Goal: Task Accomplishment & Management: Use online tool/utility

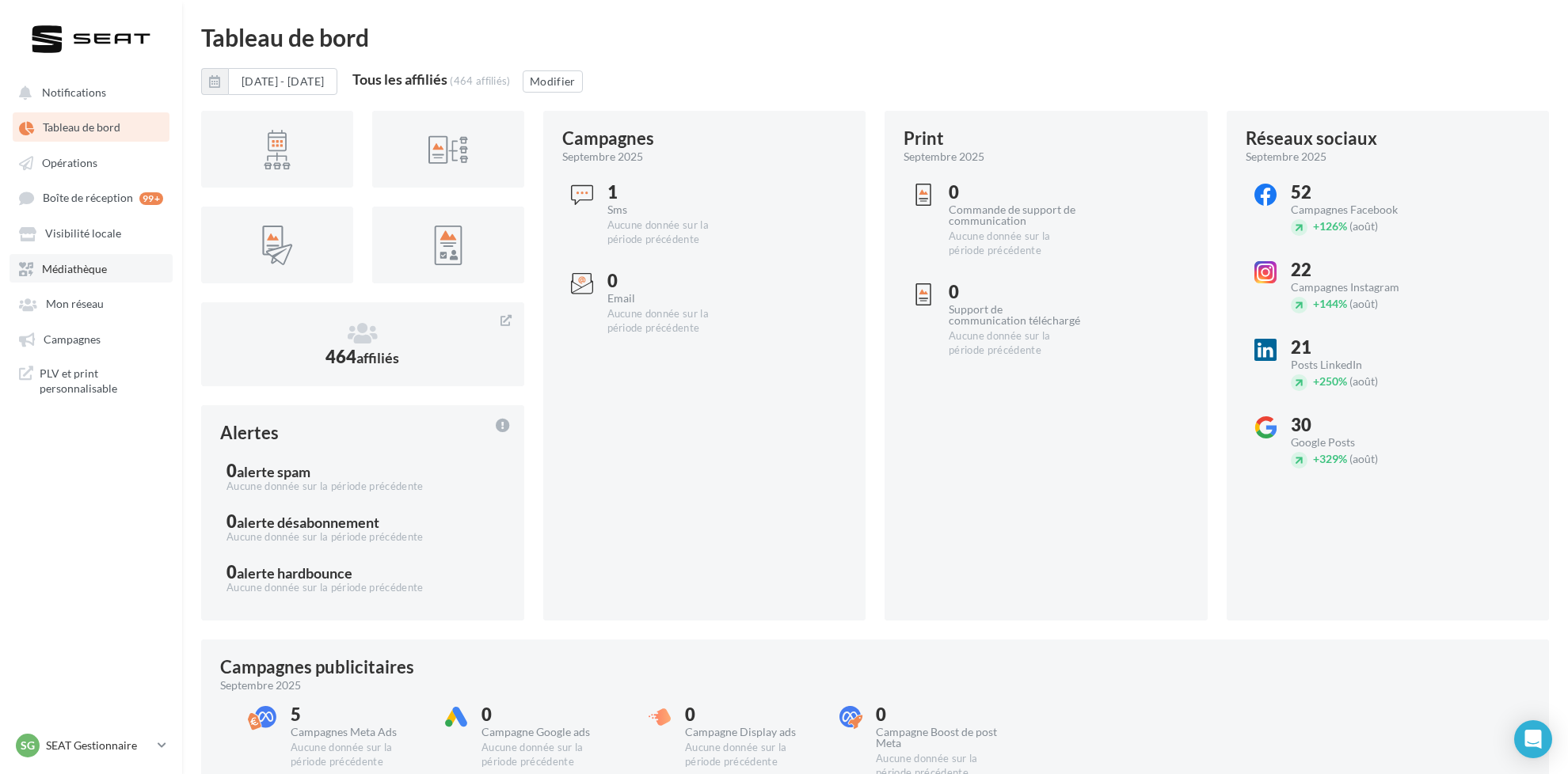
click at [116, 266] on link "Médiathèque" at bounding box center [92, 268] width 163 height 29
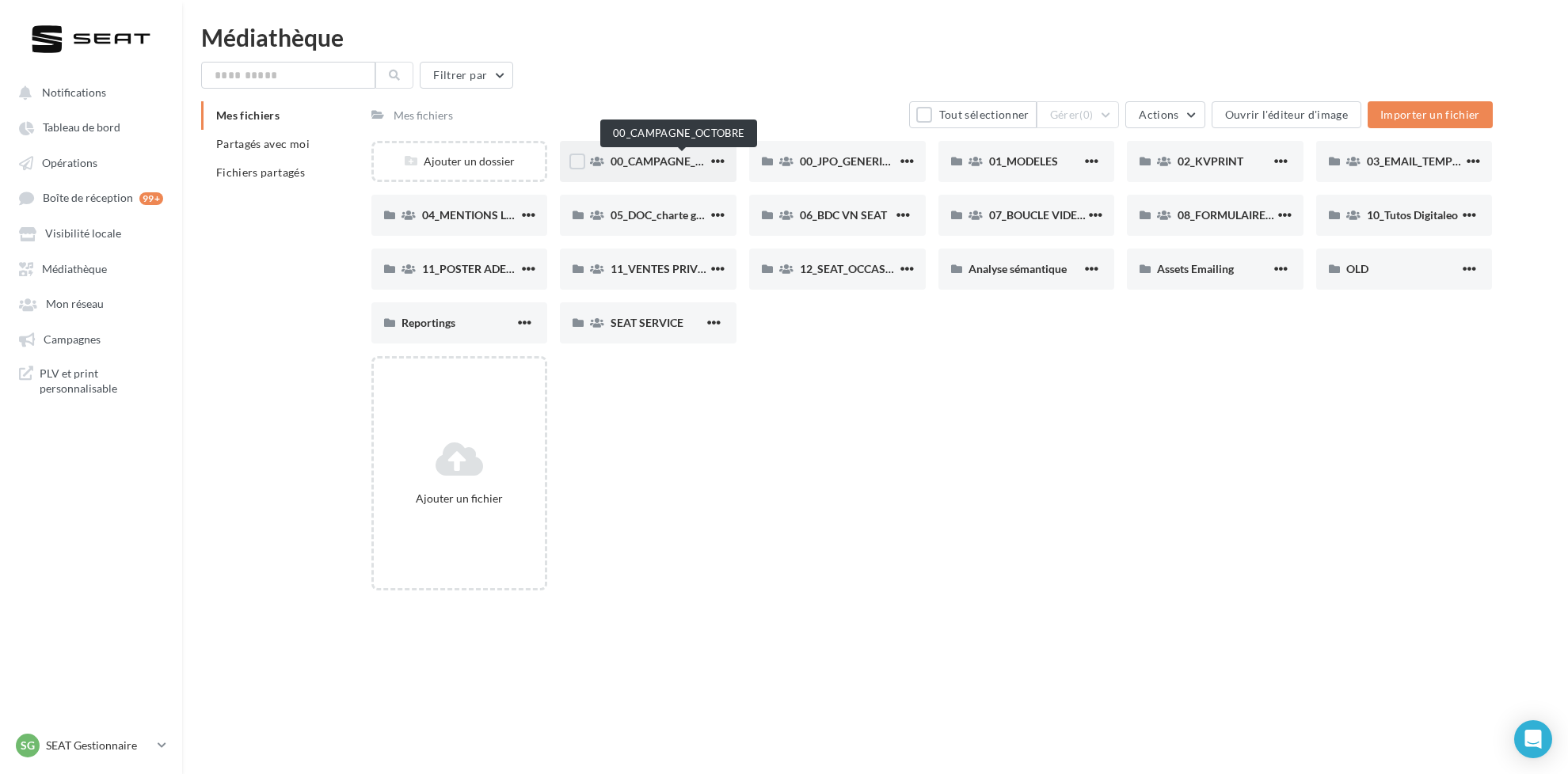
click at [673, 159] on span "00_CAMPAGNE_OCTOBRE" at bounding box center [678, 161] width 135 height 13
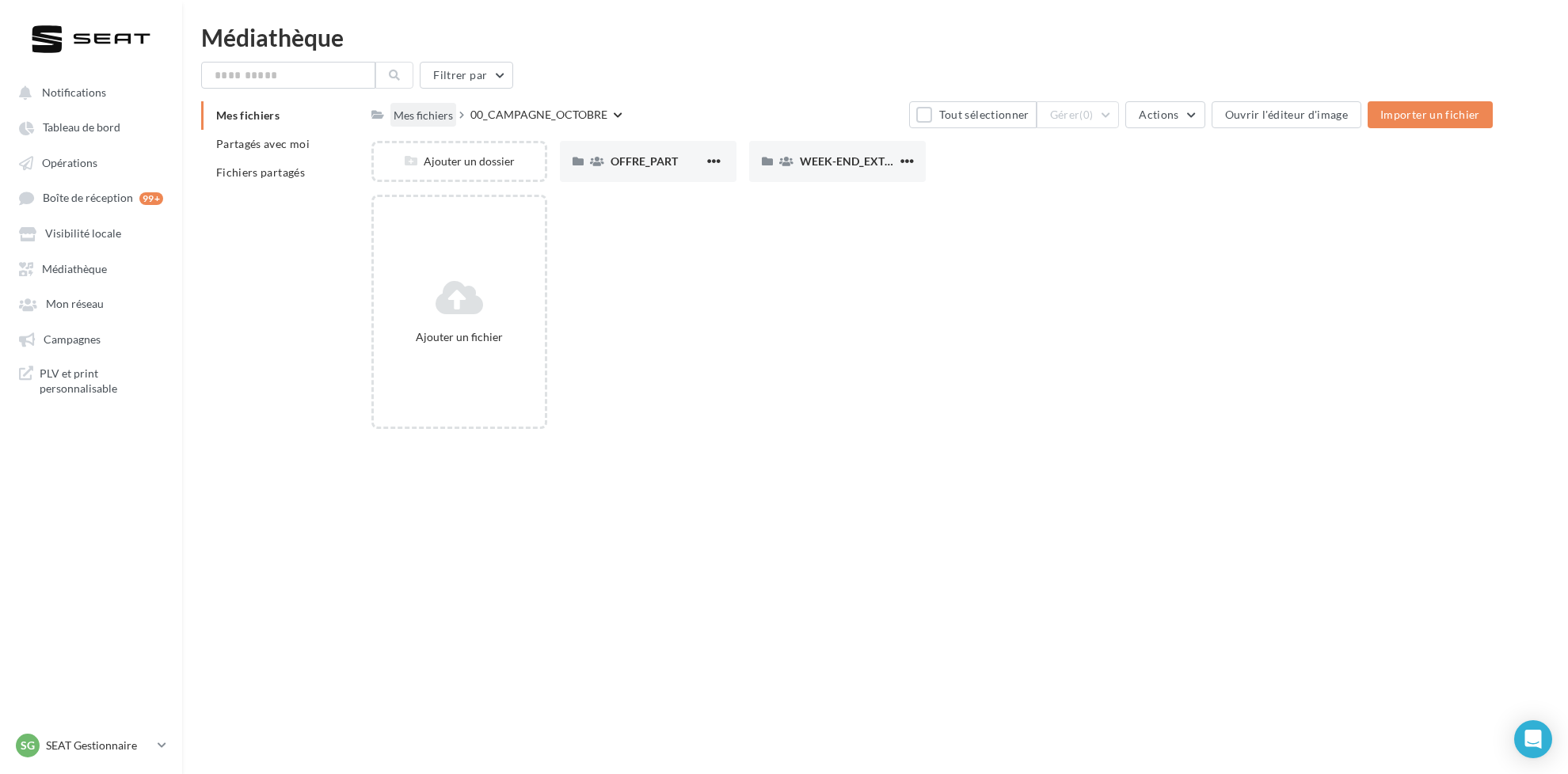
click at [416, 113] on div "Mes fichiers" at bounding box center [423, 115] width 59 height 16
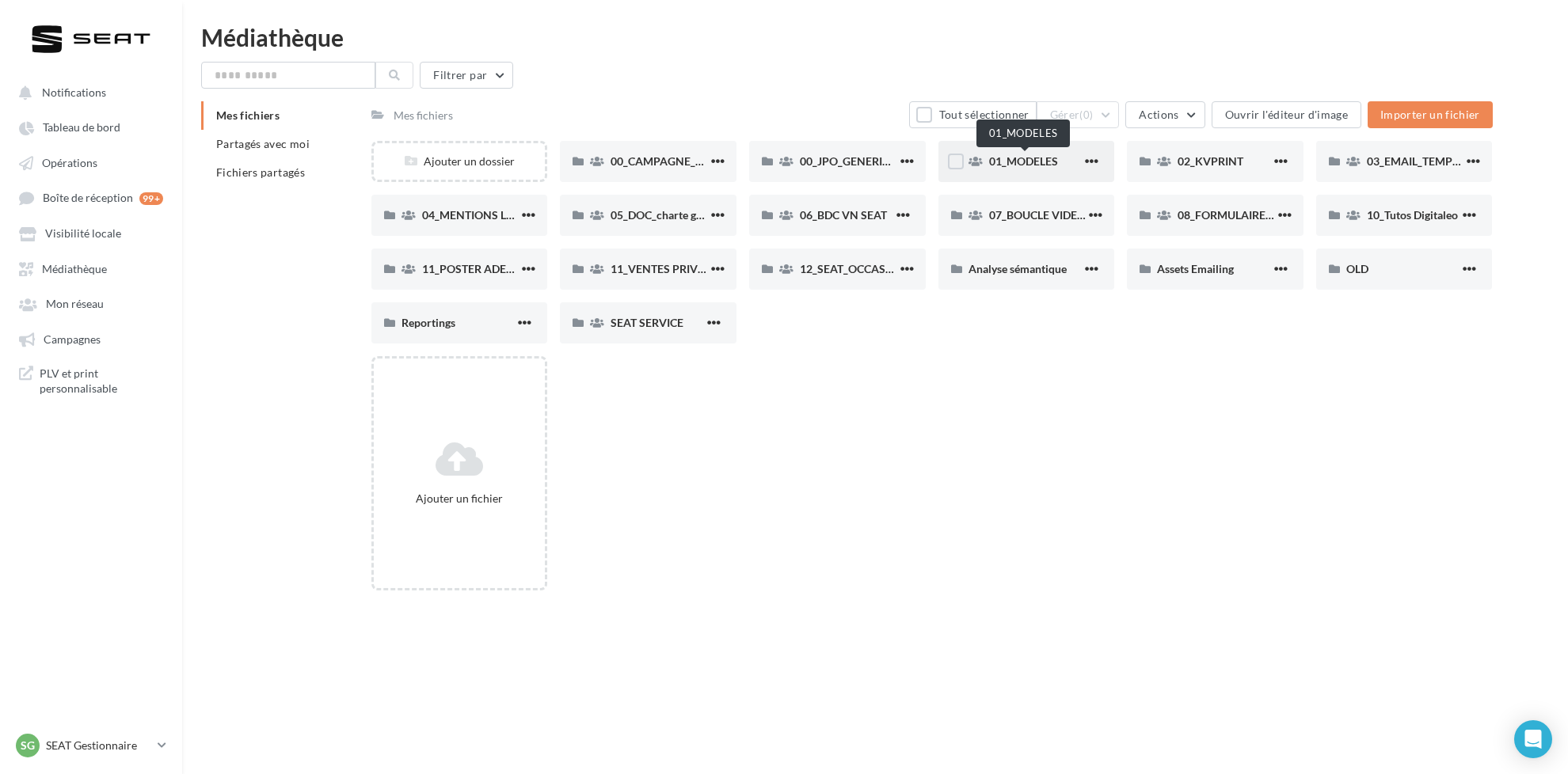
click at [1055, 163] on span "01_MODELES" at bounding box center [1023, 161] width 68 height 13
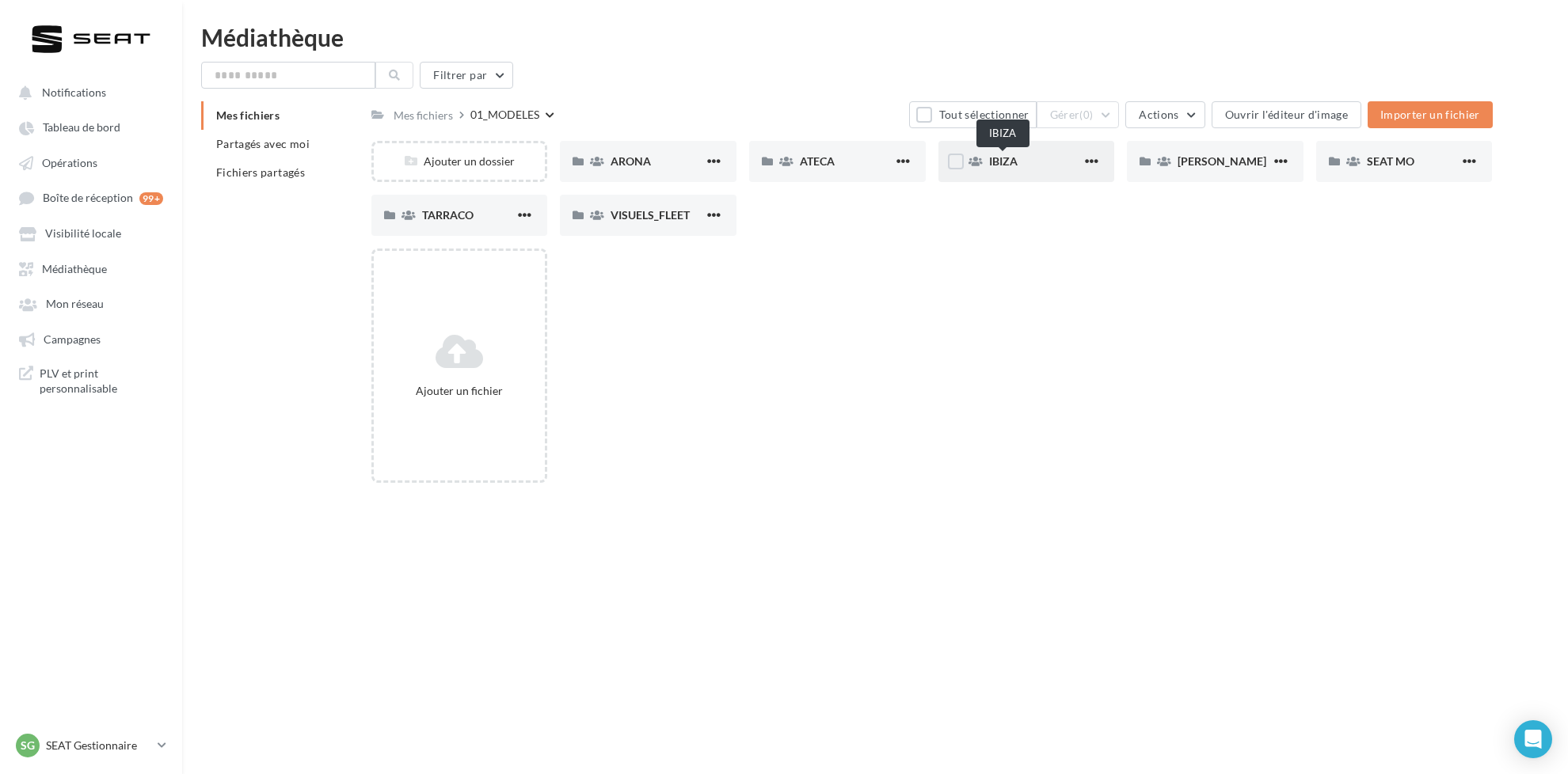
click at [1009, 155] on span "IBIZA" at bounding box center [1003, 161] width 29 height 13
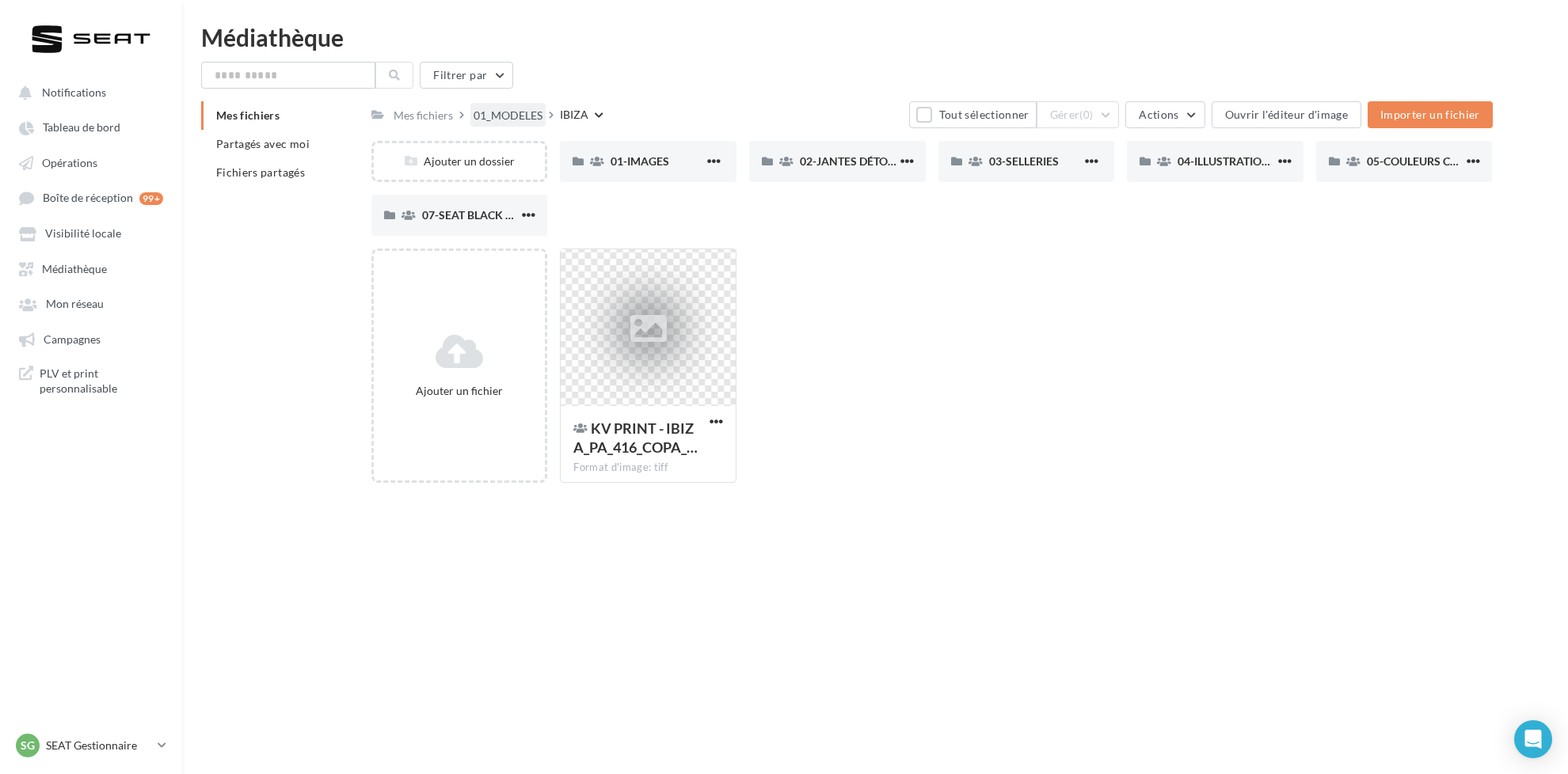
click at [489, 109] on div "01_MODELES" at bounding box center [508, 115] width 68 height 16
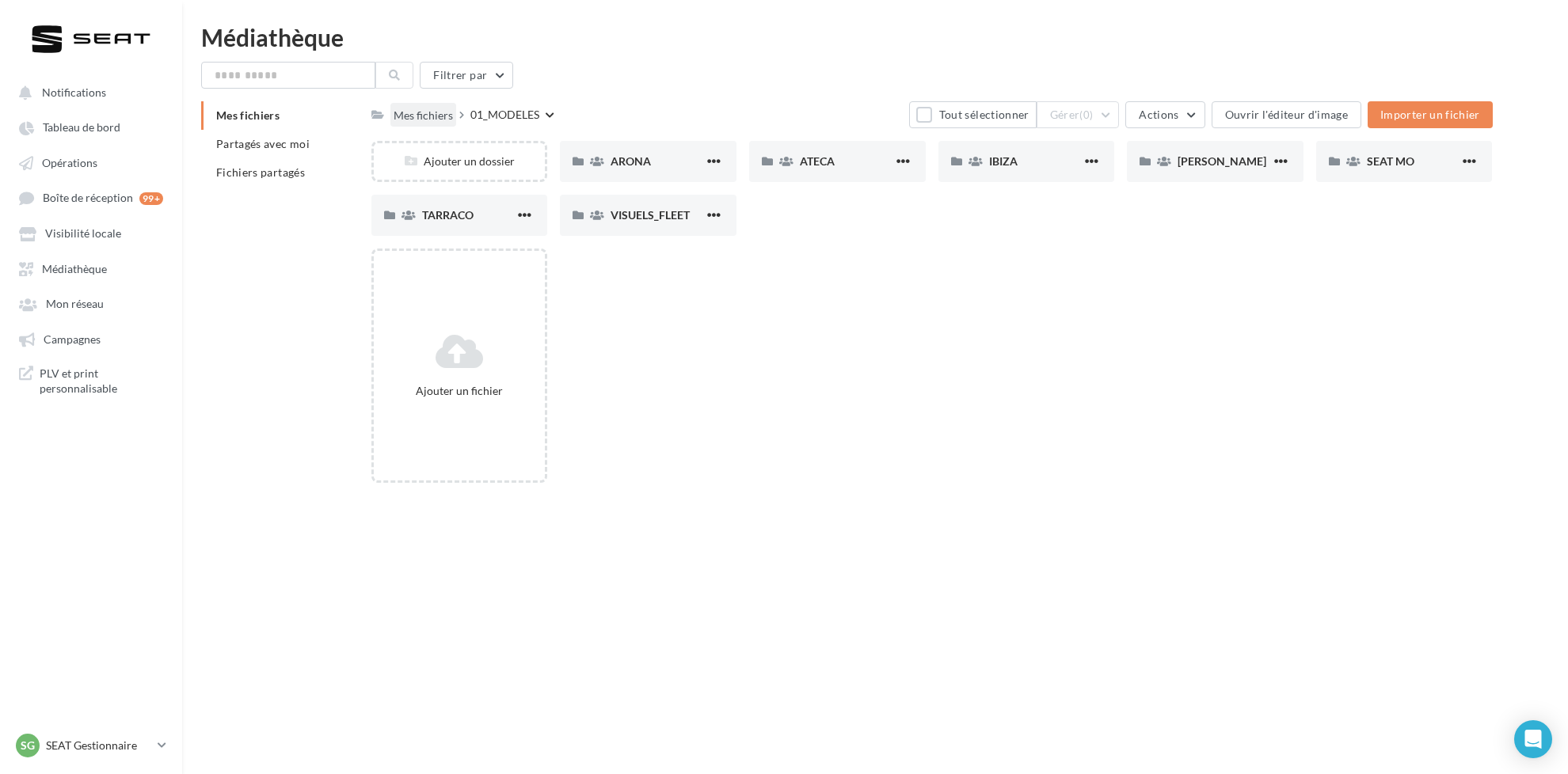
click at [436, 120] on div "Mes fichiers" at bounding box center [423, 115] width 59 height 16
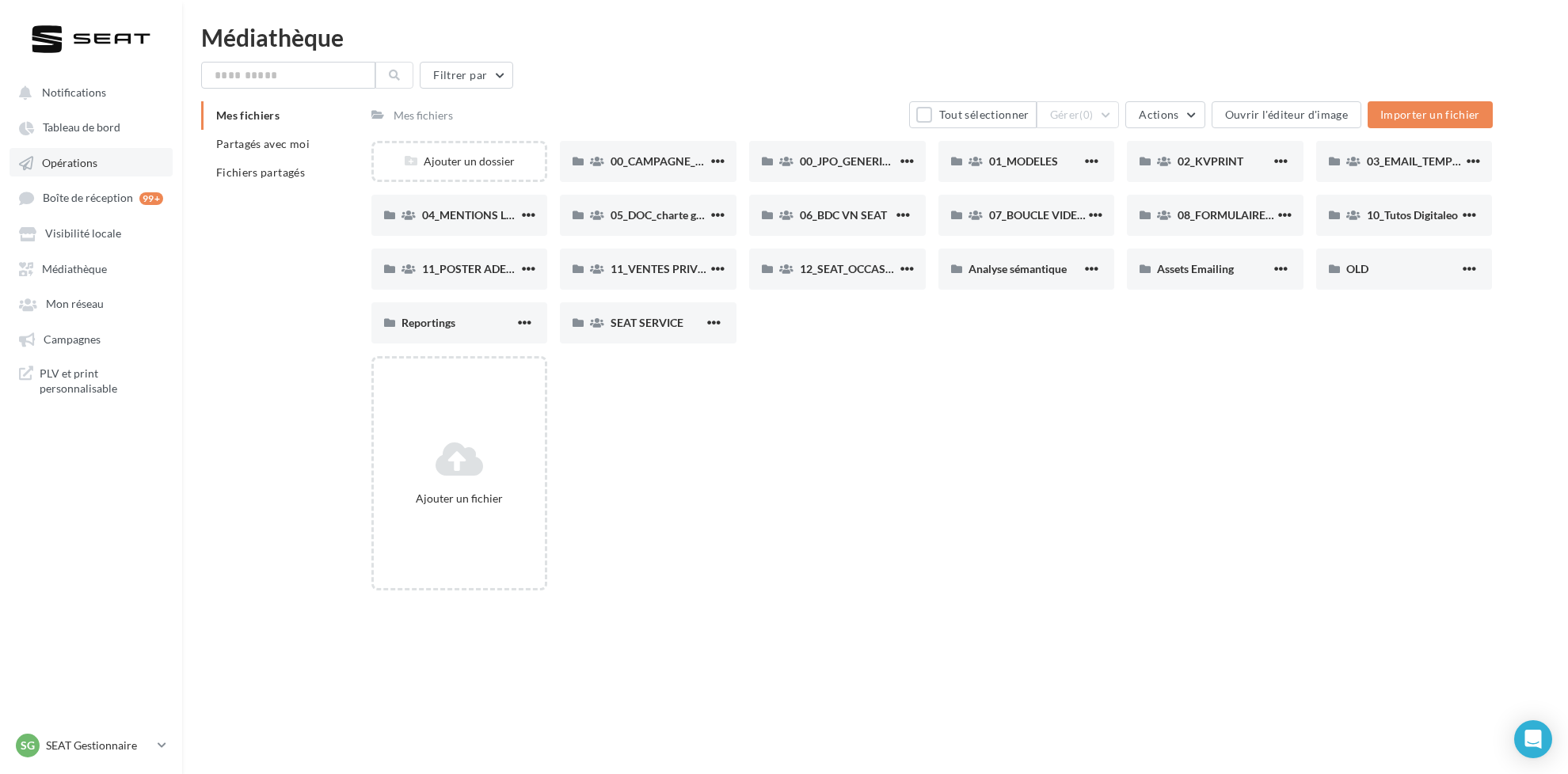
click at [95, 156] on link "Opérations" at bounding box center [92, 162] width 163 height 29
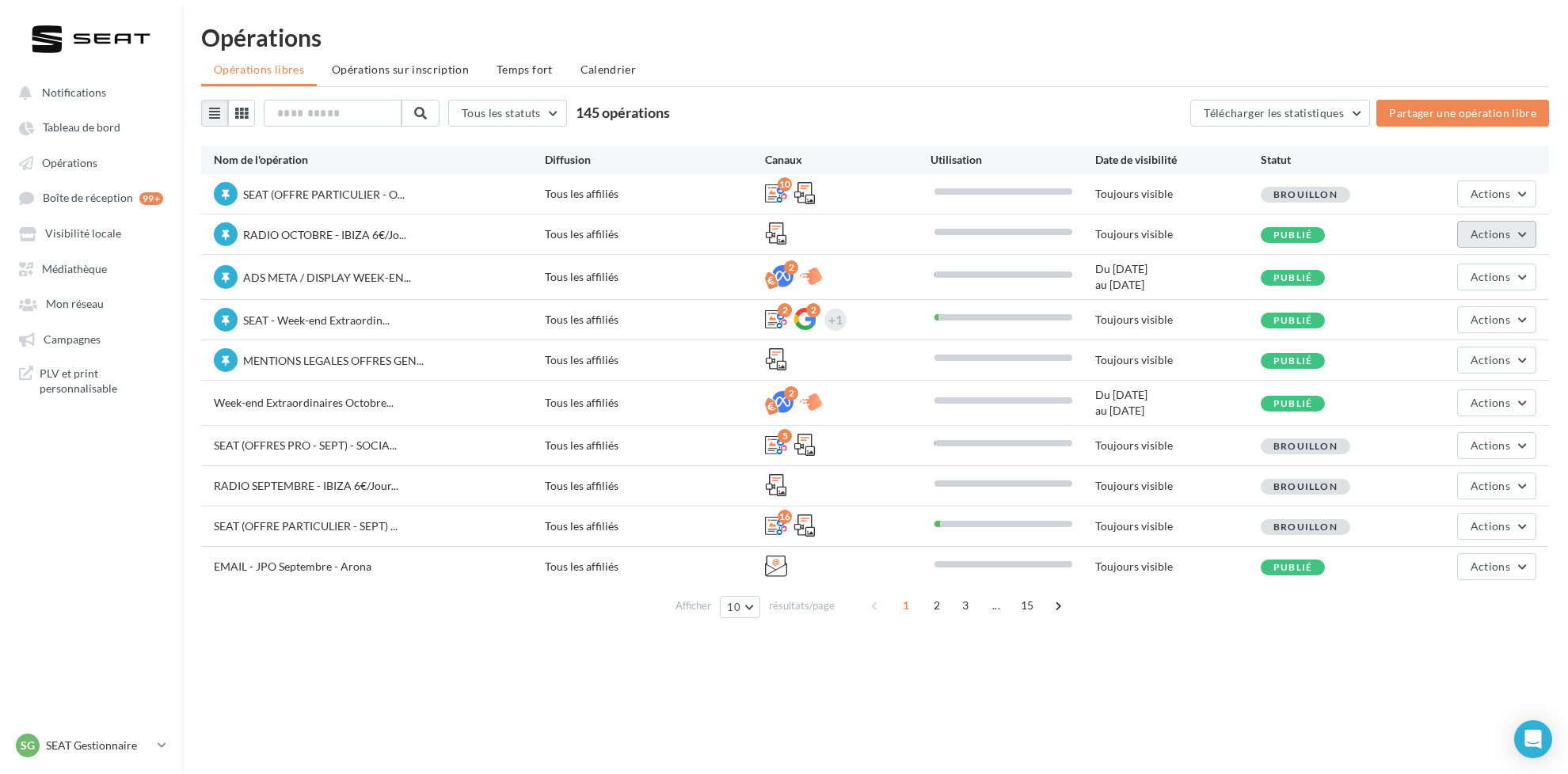
click at [1519, 232] on button "Actions" at bounding box center [1496, 234] width 79 height 27
click at [1453, 266] on button "Editer" at bounding box center [1452, 271] width 168 height 41
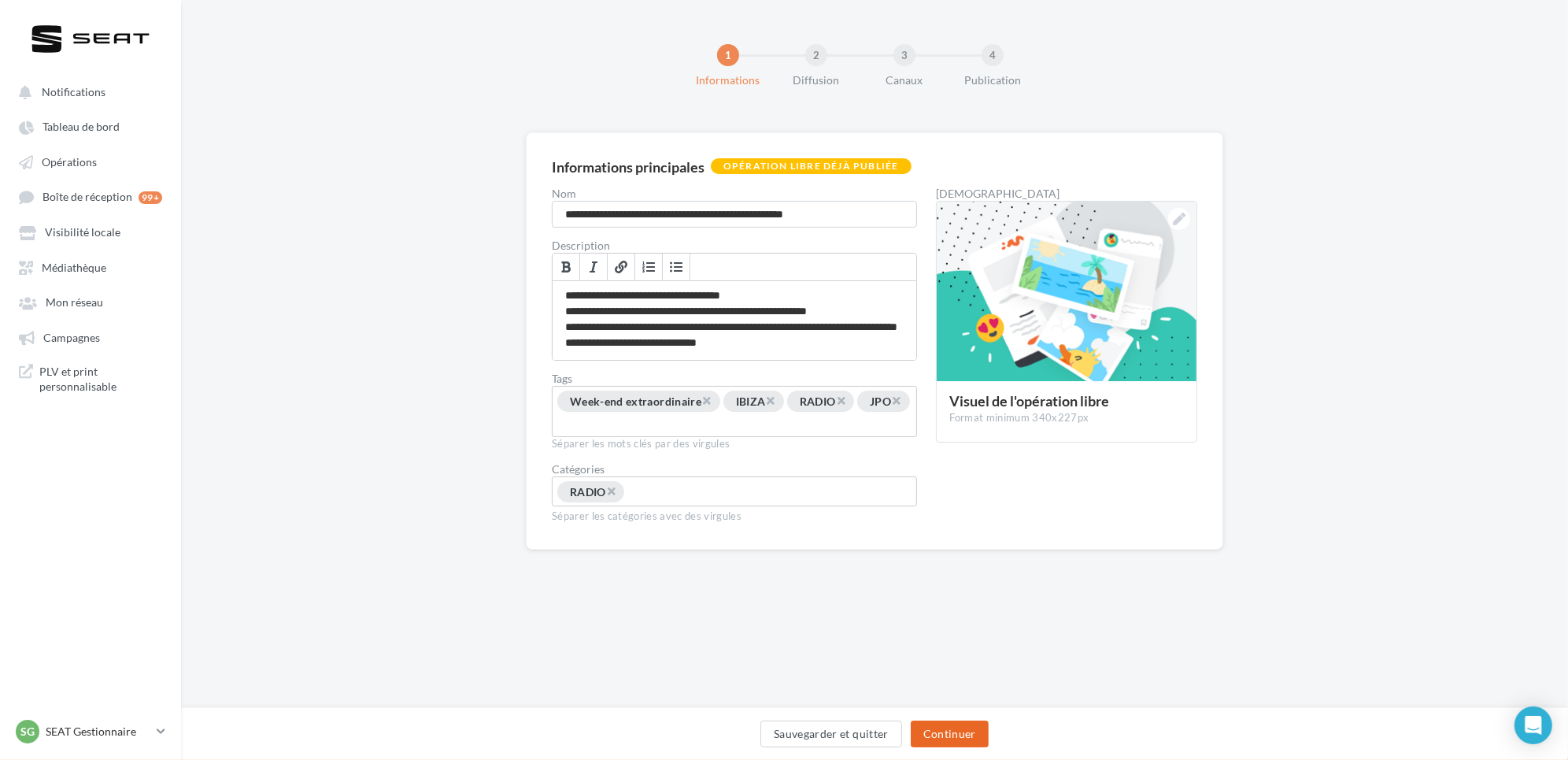
click at [966, 728] on button "Continuer" at bounding box center [949, 734] width 78 height 27
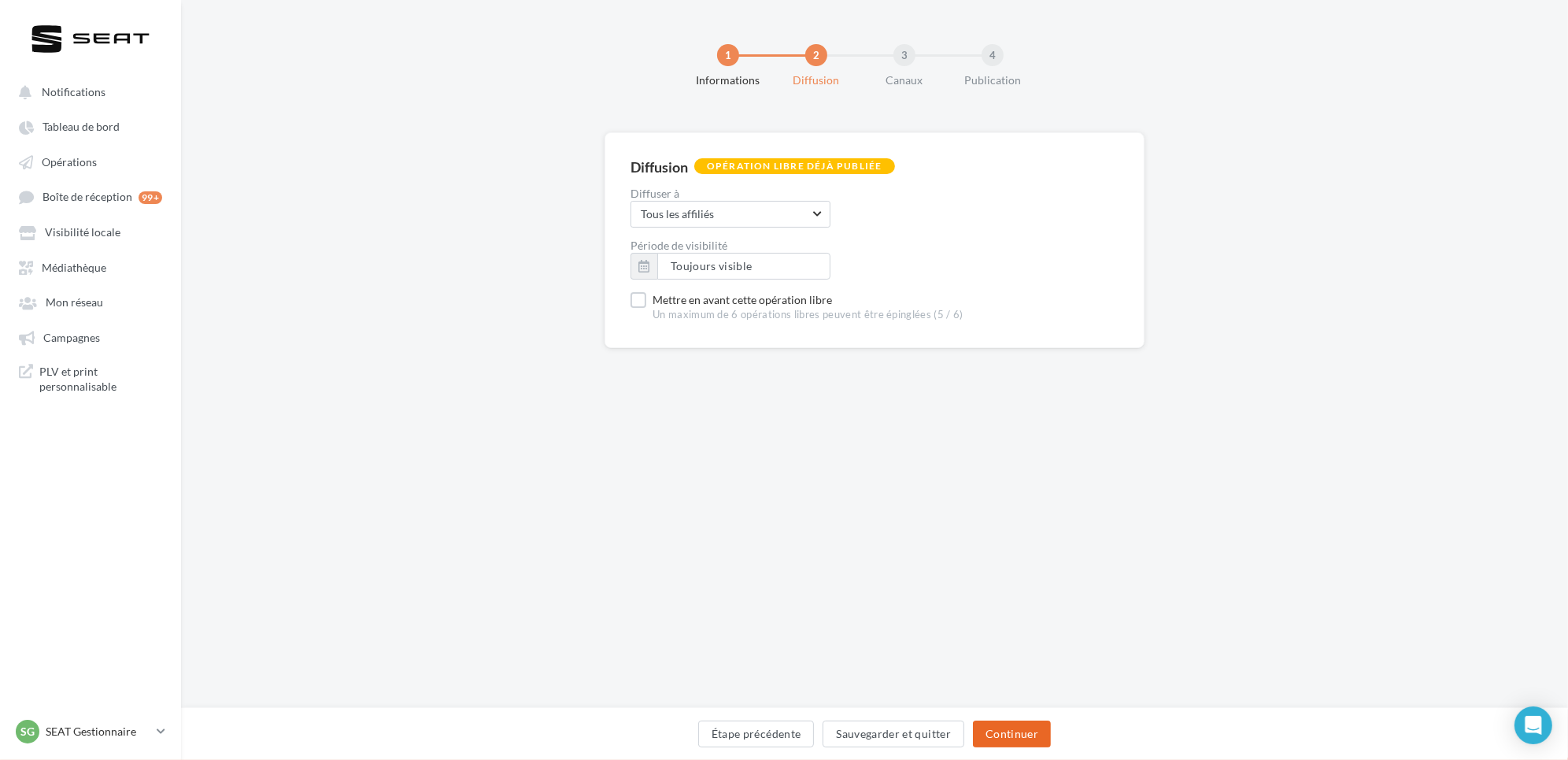
click at [1011, 724] on button "Continuer" at bounding box center [1012, 734] width 78 height 27
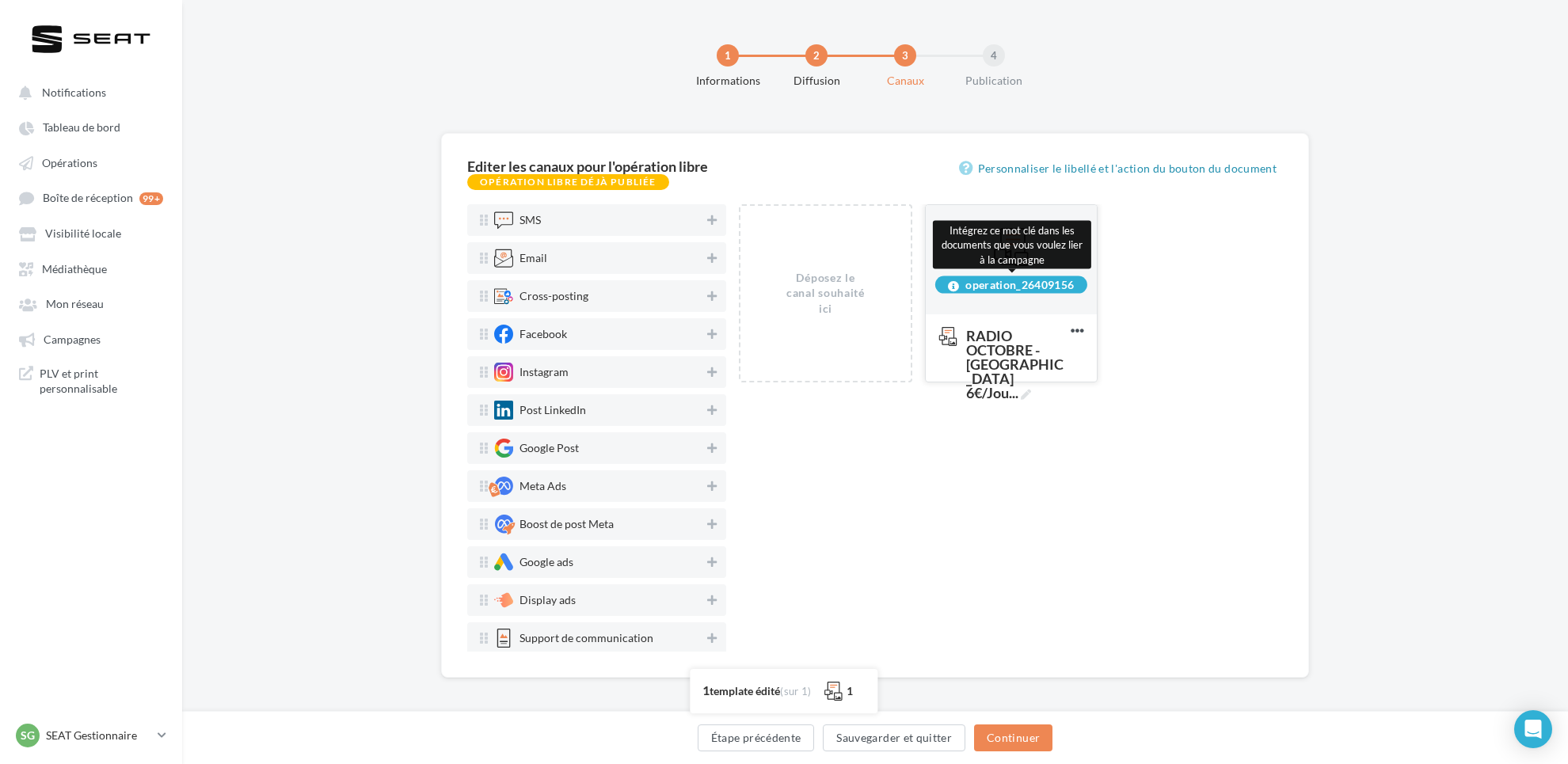
click at [1034, 286] on div "operation_26409156" at bounding box center [1011, 285] width 152 height 17
copy div "operation_26409156"
click at [1139, 296] on div "Déposez le canal souhaité ici operation_26409156 RADIO OCTOBRE - IBIZA 6€/Jou .…" at bounding box center [1017, 299] width 556 height 191
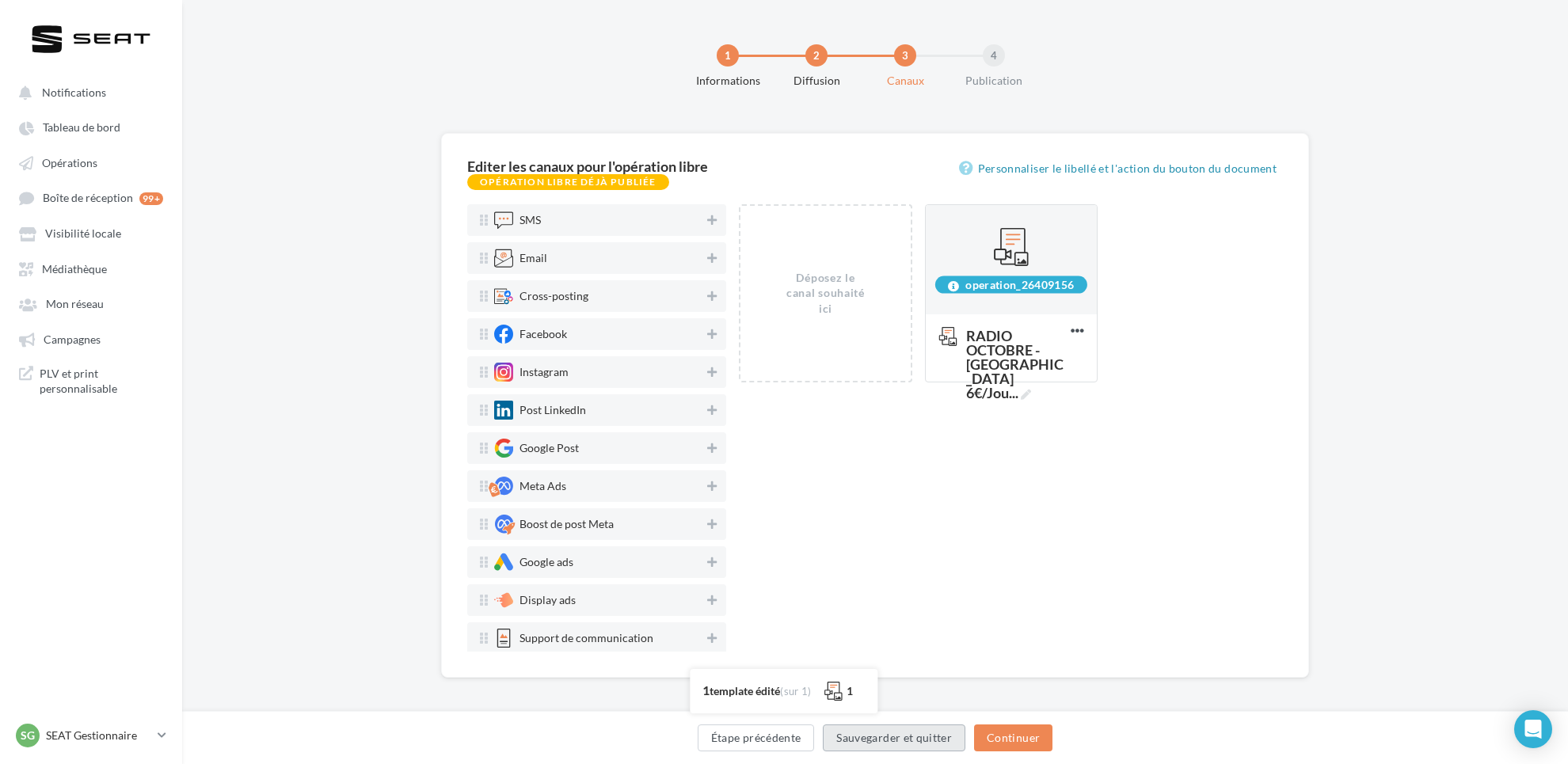
click at [920, 738] on button "Sauvegarder et quitter" at bounding box center [894, 738] width 143 height 27
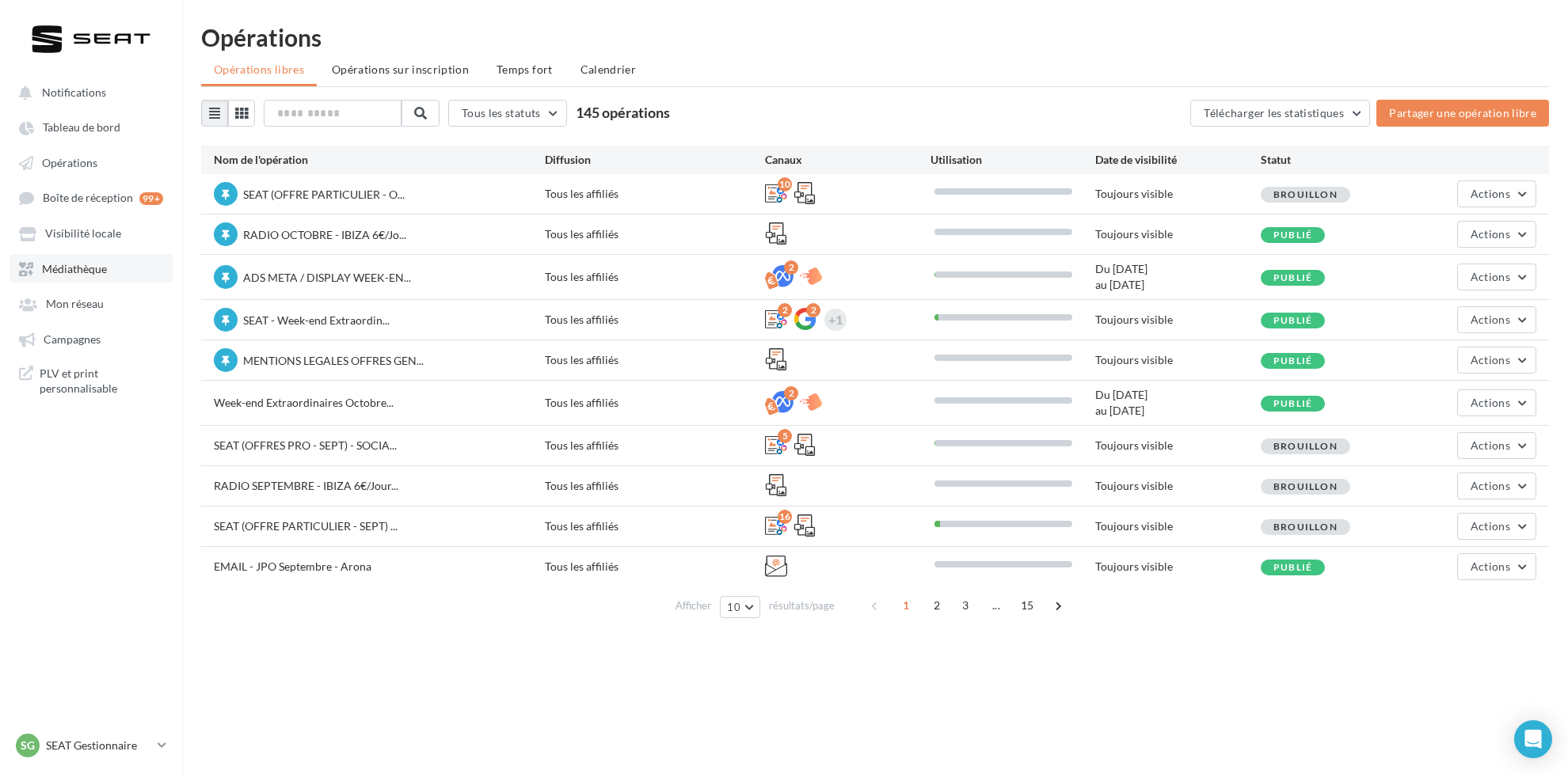
click at [99, 267] on span "Médiathèque" at bounding box center [74, 269] width 65 height 13
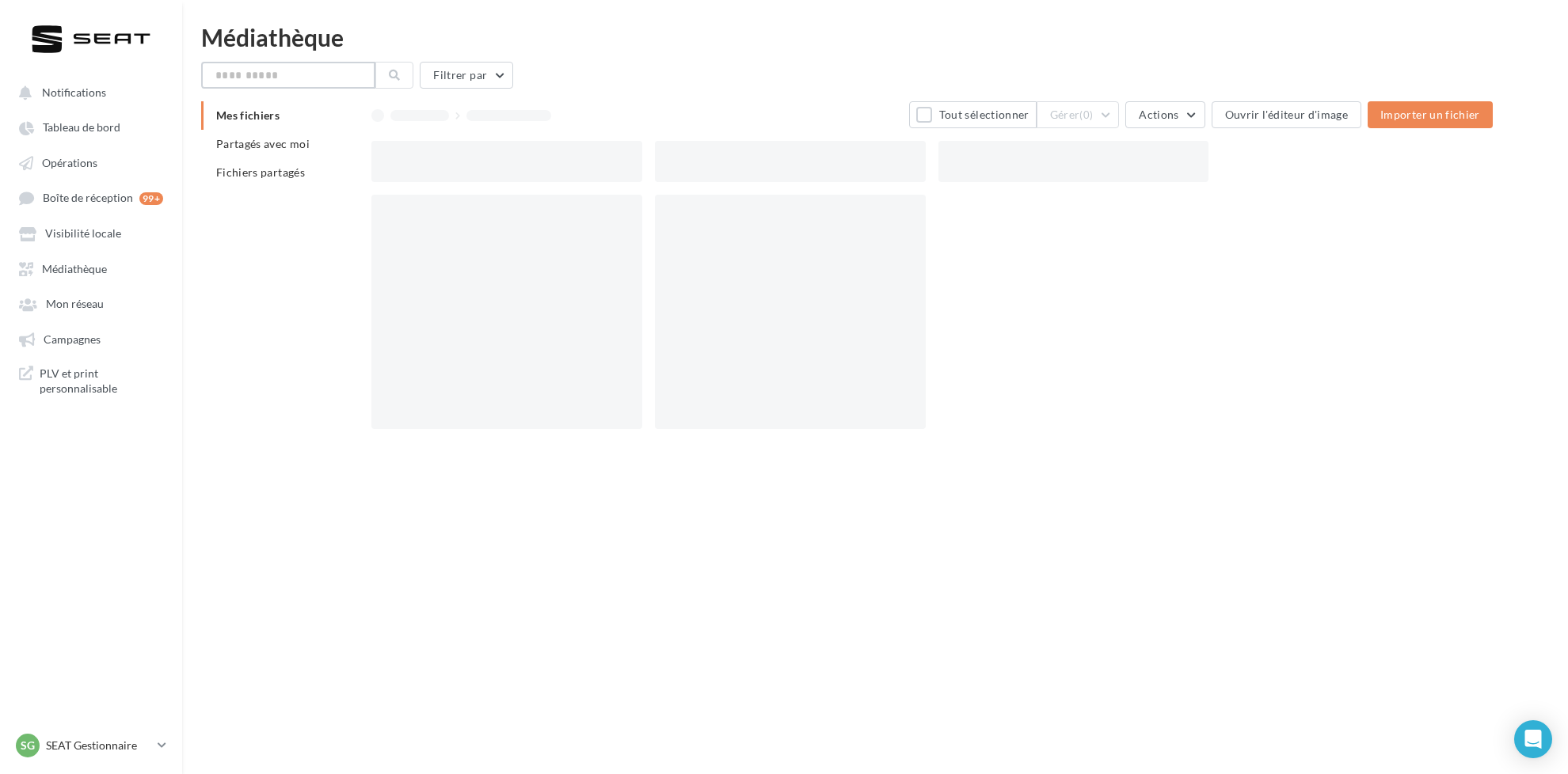
click at [321, 77] on input "text" at bounding box center [288, 75] width 174 height 27
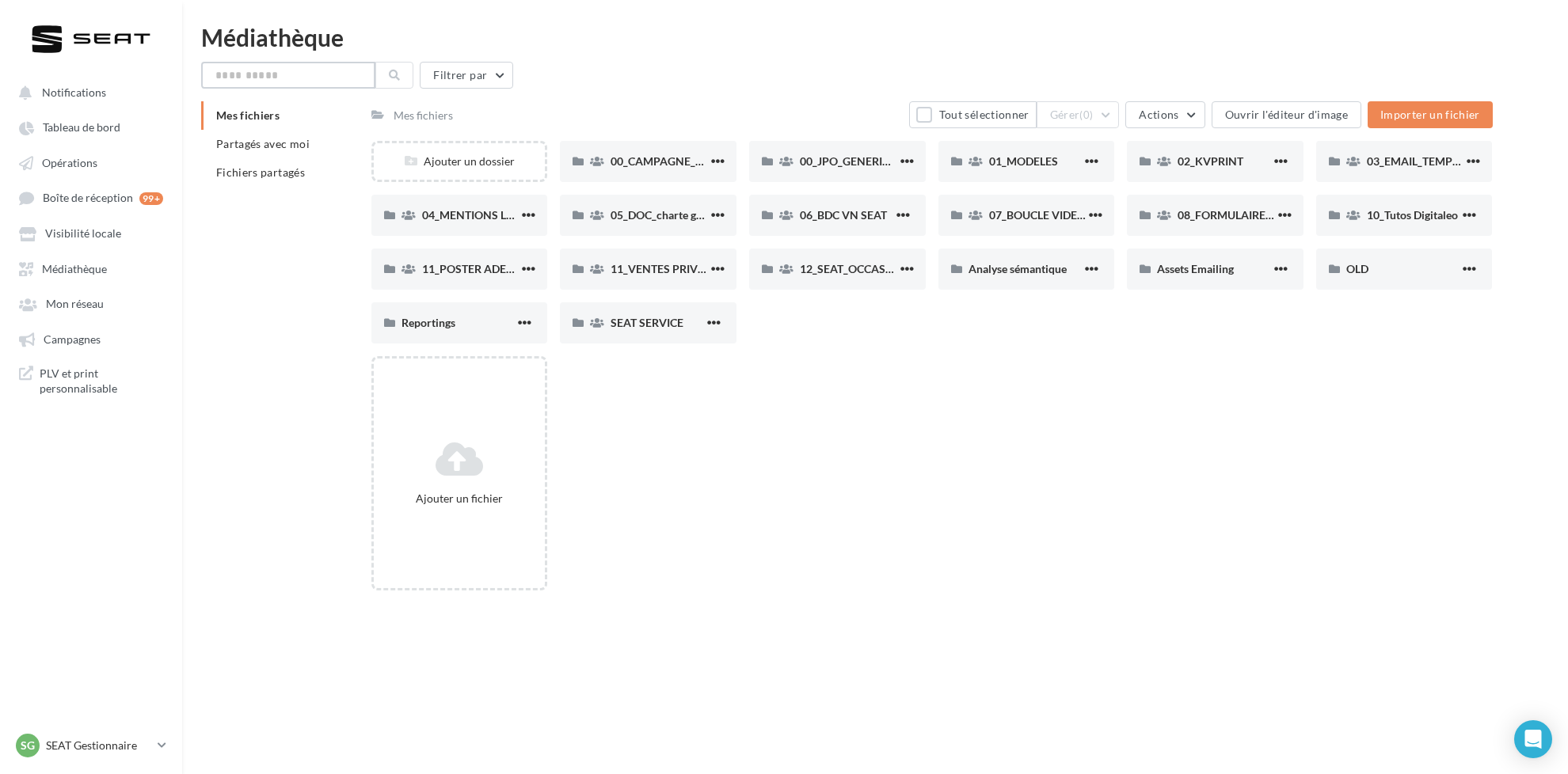
paste input "**********"
type input "**********"
click at [394, 68] on button at bounding box center [394, 75] width 38 height 27
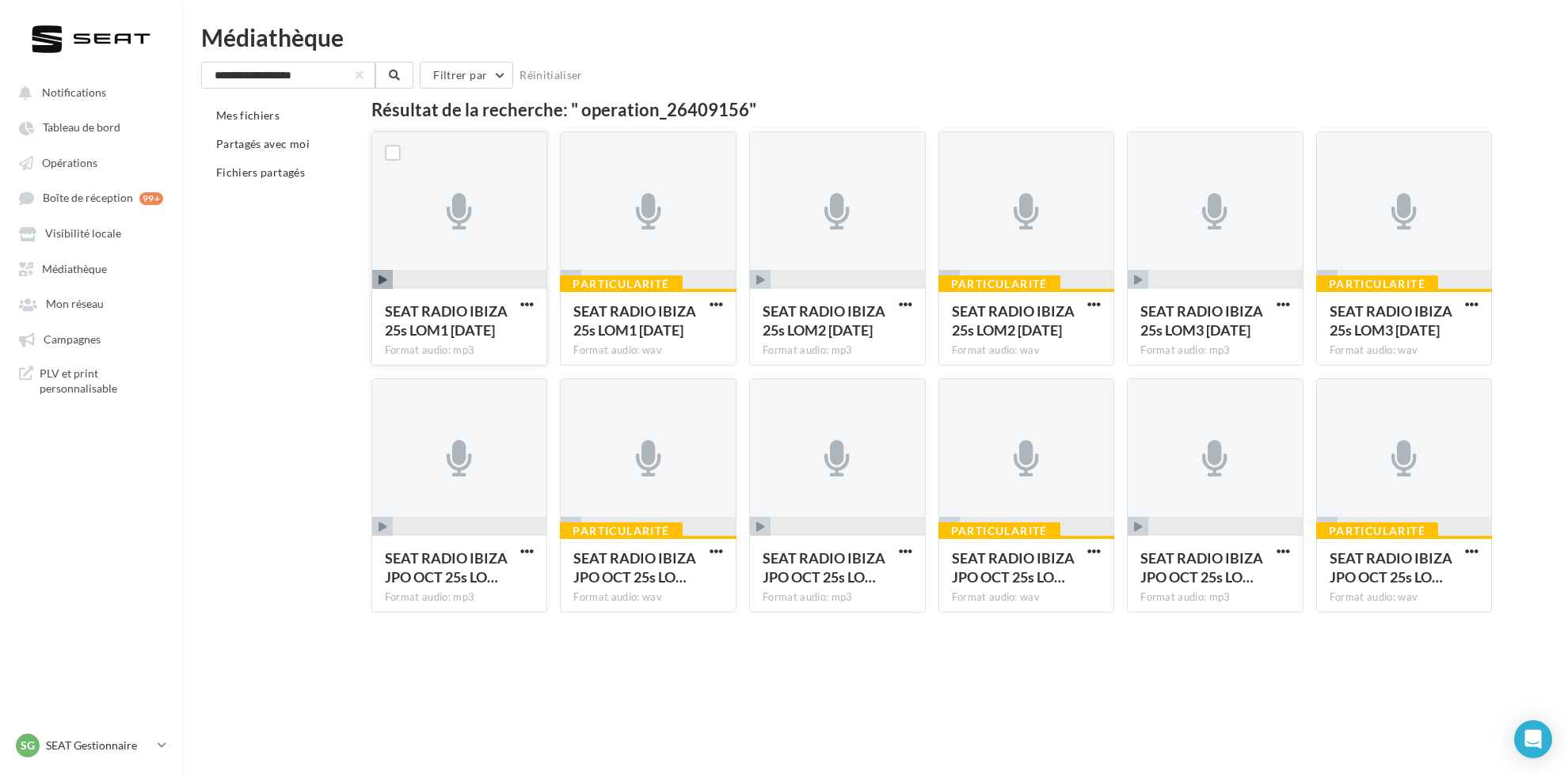
click at [438, 340] on div "SEAT RADIO IBIZA 25s LOM1 11.09.25" at bounding box center [450, 323] width 130 height 42
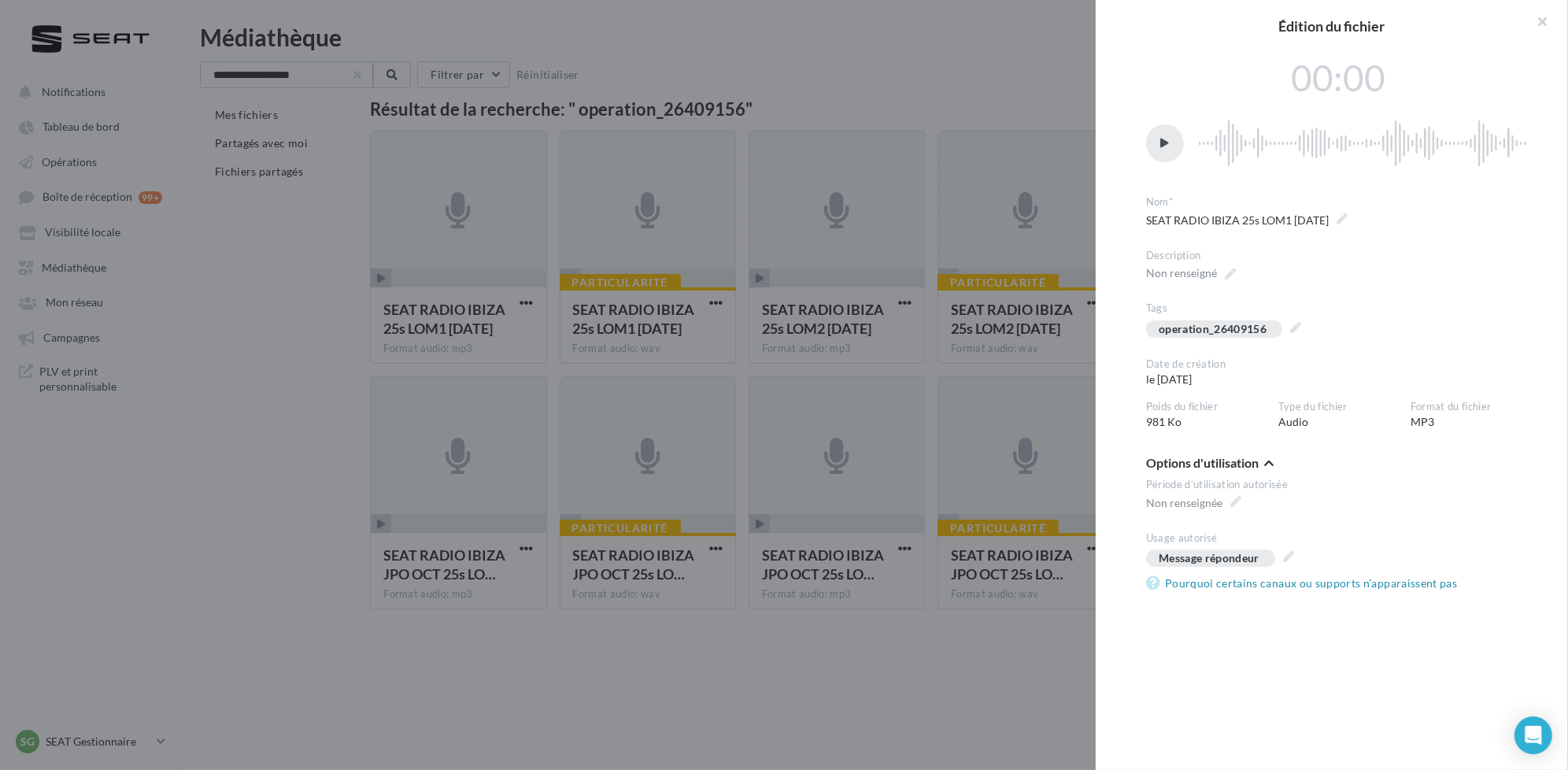
click at [1170, 145] on div at bounding box center [1165, 144] width 38 height 38
click at [1418, 145] on img at bounding box center [1364, 144] width 331 height 79
click at [1369, 145] on img at bounding box center [1364, 144] width 331 height 79
click at [1162, 144] on icon at bounding box center [1165, 144] width 9 height 10
click at [982, 124] on div at bounding box center [784, 385] width 1568 height 770
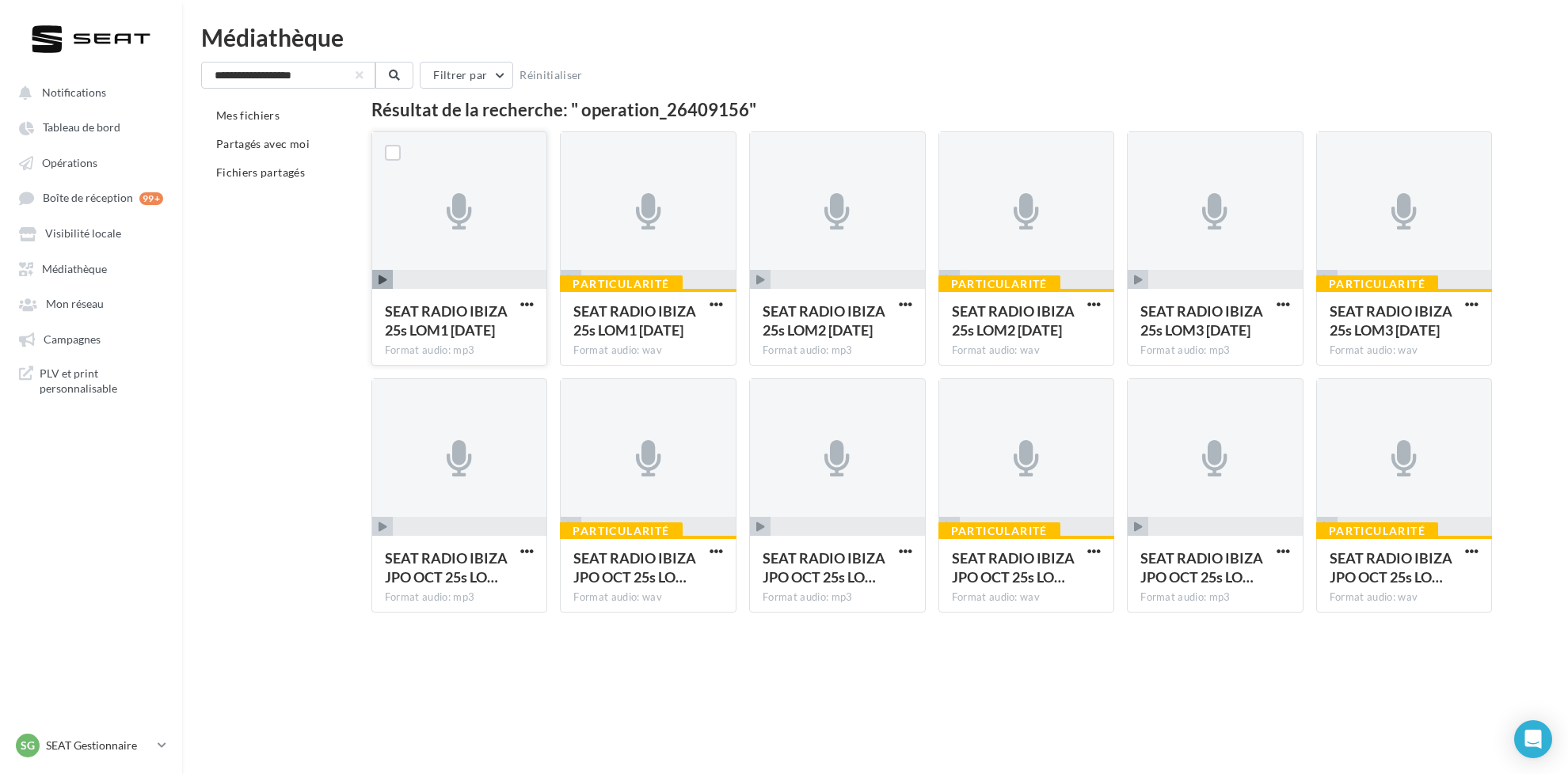
click at [448, 335] on span "SEAT RADIO IBIZA 25s LOM1 11.09.25" at bounding box center [446, 320] width 123 height 36
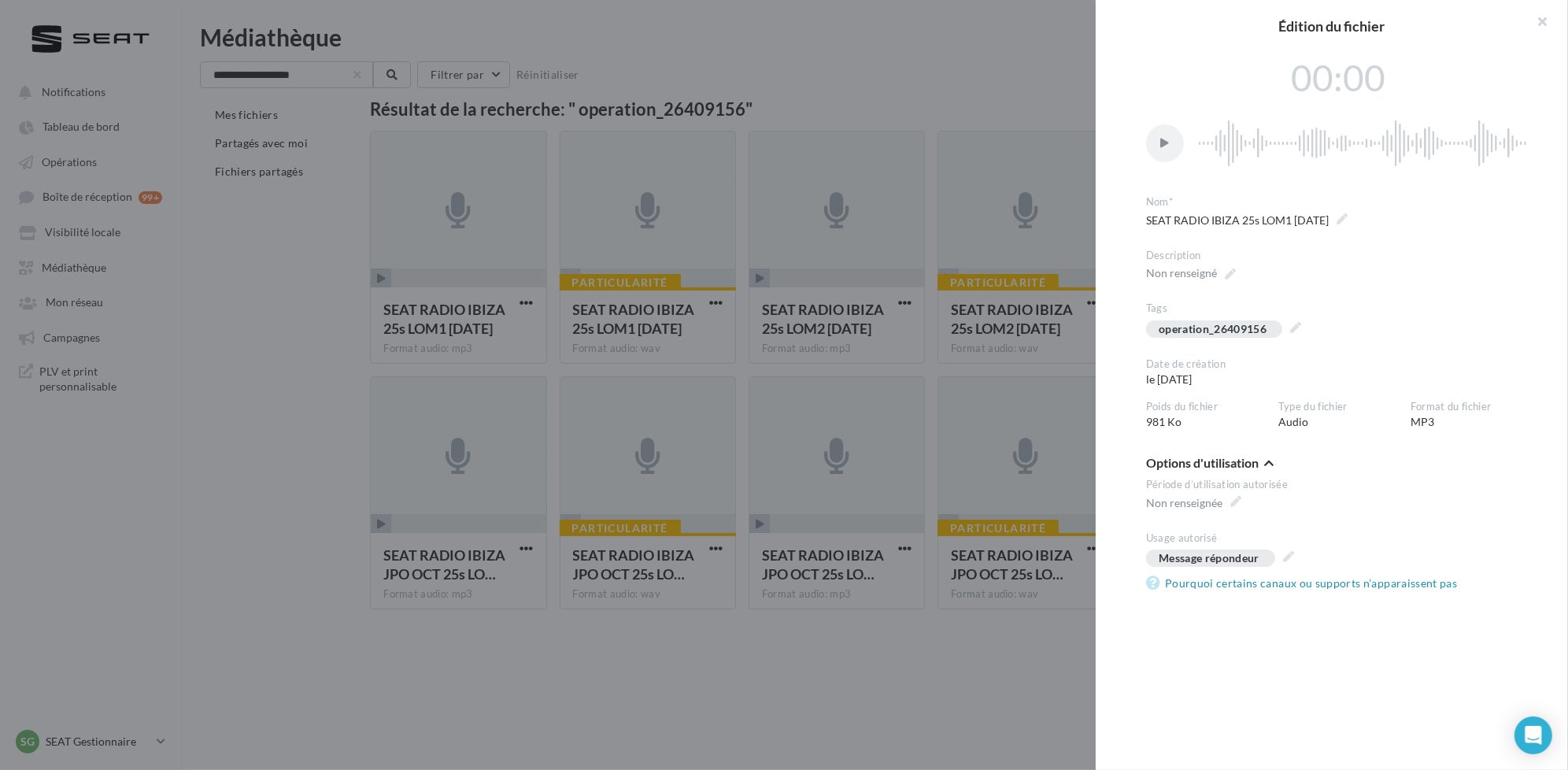
click at [265, 433] on div at bounding box center [784, 385] width 1568 height 770
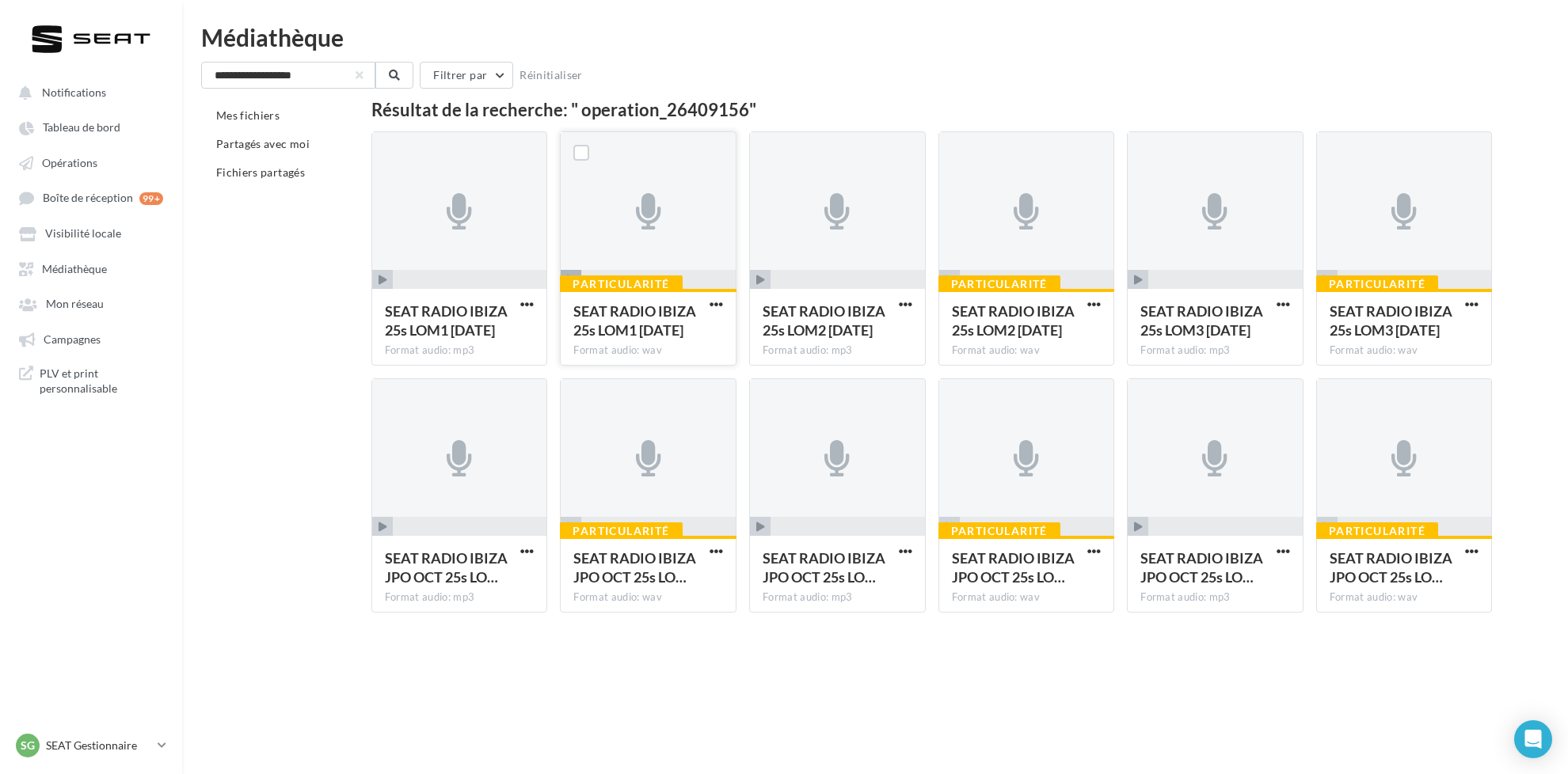
click at [696, 334] on span "SEAT RADIO IBIZA 25s LOM1 11.09.25" at bounding box center [635, 320] width 123 height 36
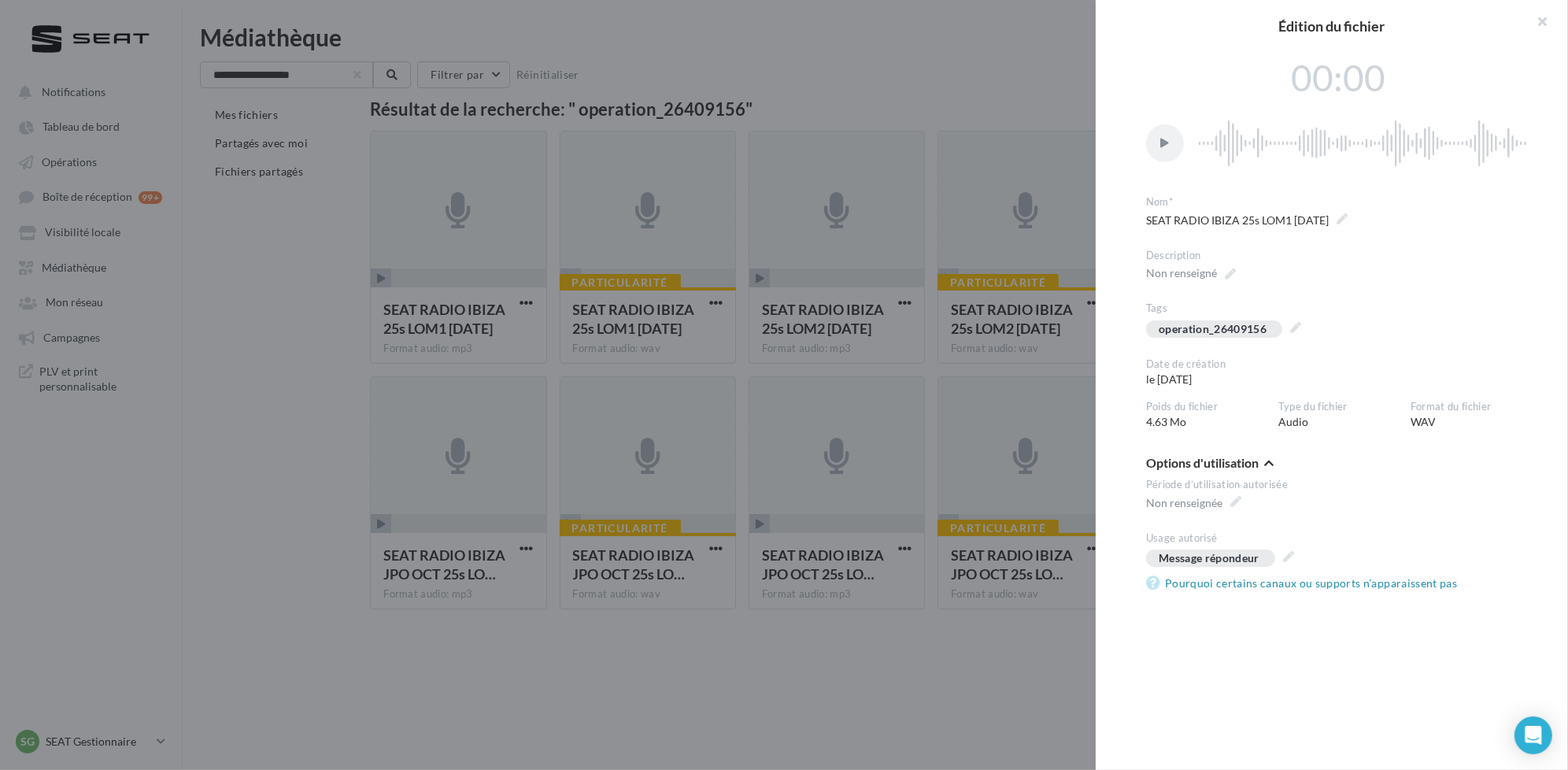
click at [629, 757] on div at bounding box center [784, 385] width 1568 height 770
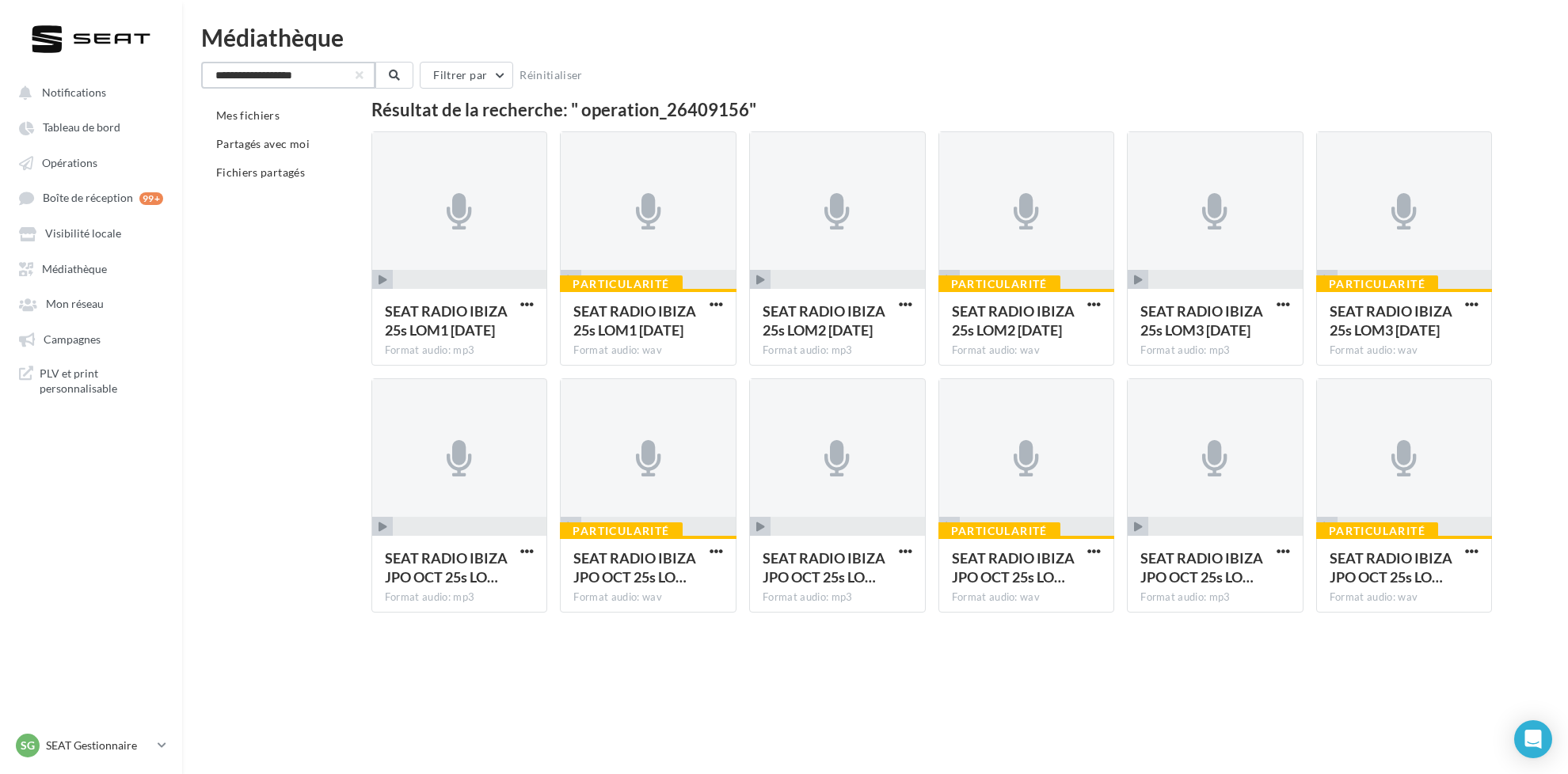
click at [364, 80] on input "**********" at bounding box center [288, 75] width 174 height 27
click at [363, 75] on input "**********" at bounding box center [288, 75] width 174 height 27
click at [302, 275] on div "Mes fichiers Partagés avec moi Fichiers partagés Résultat de la recherche: " op…" at bounding box center [881, 363] width 1360 height 524
click at [253, 111] on span "Mes fichiers" at bounding box center [248, 115] width 64 height 13
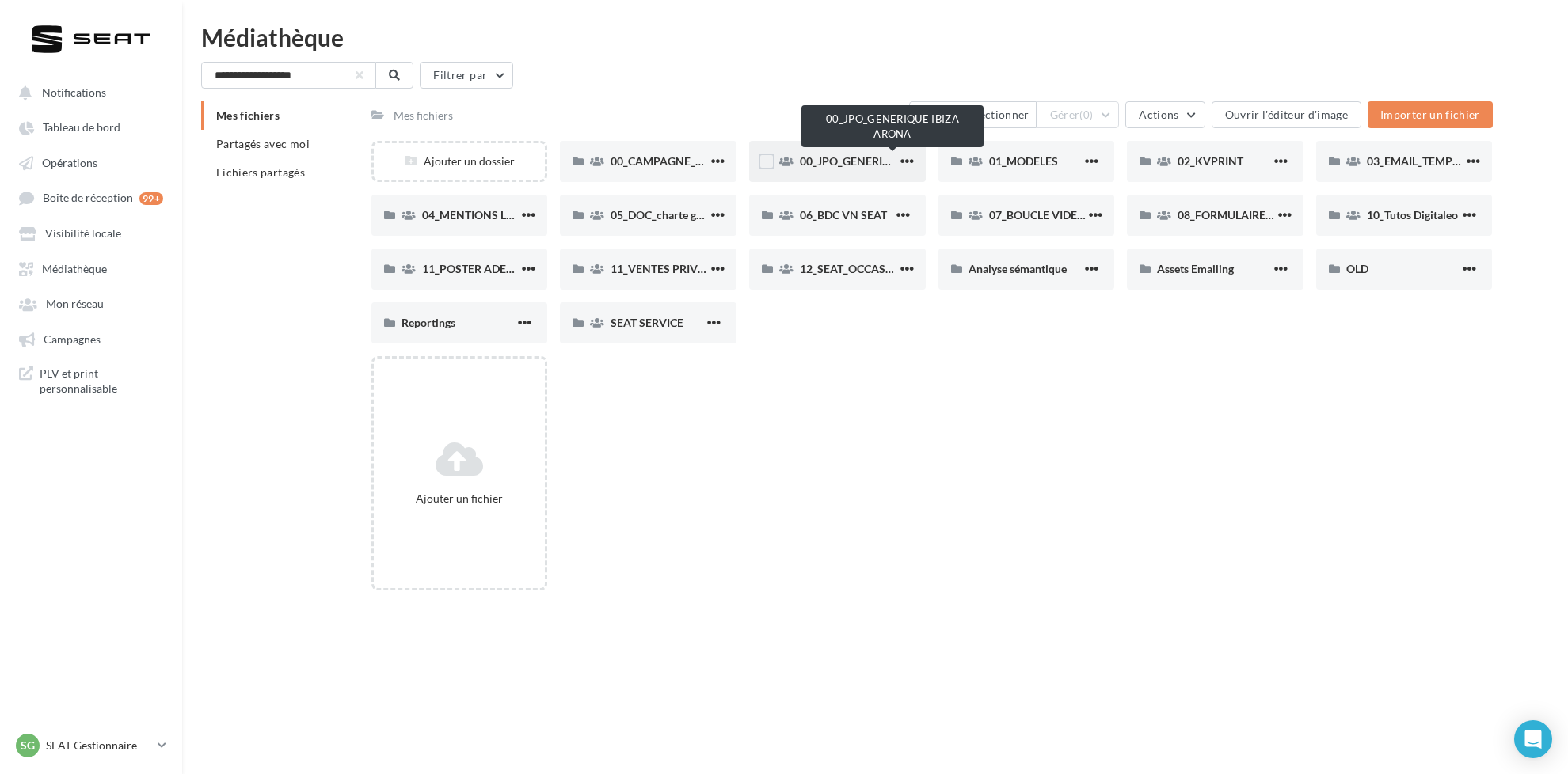
click at [848, 159] on span "00_JPO_GENERIQUE IBIZA ARONA" at bounding box center [889, 161] width 179 height 13
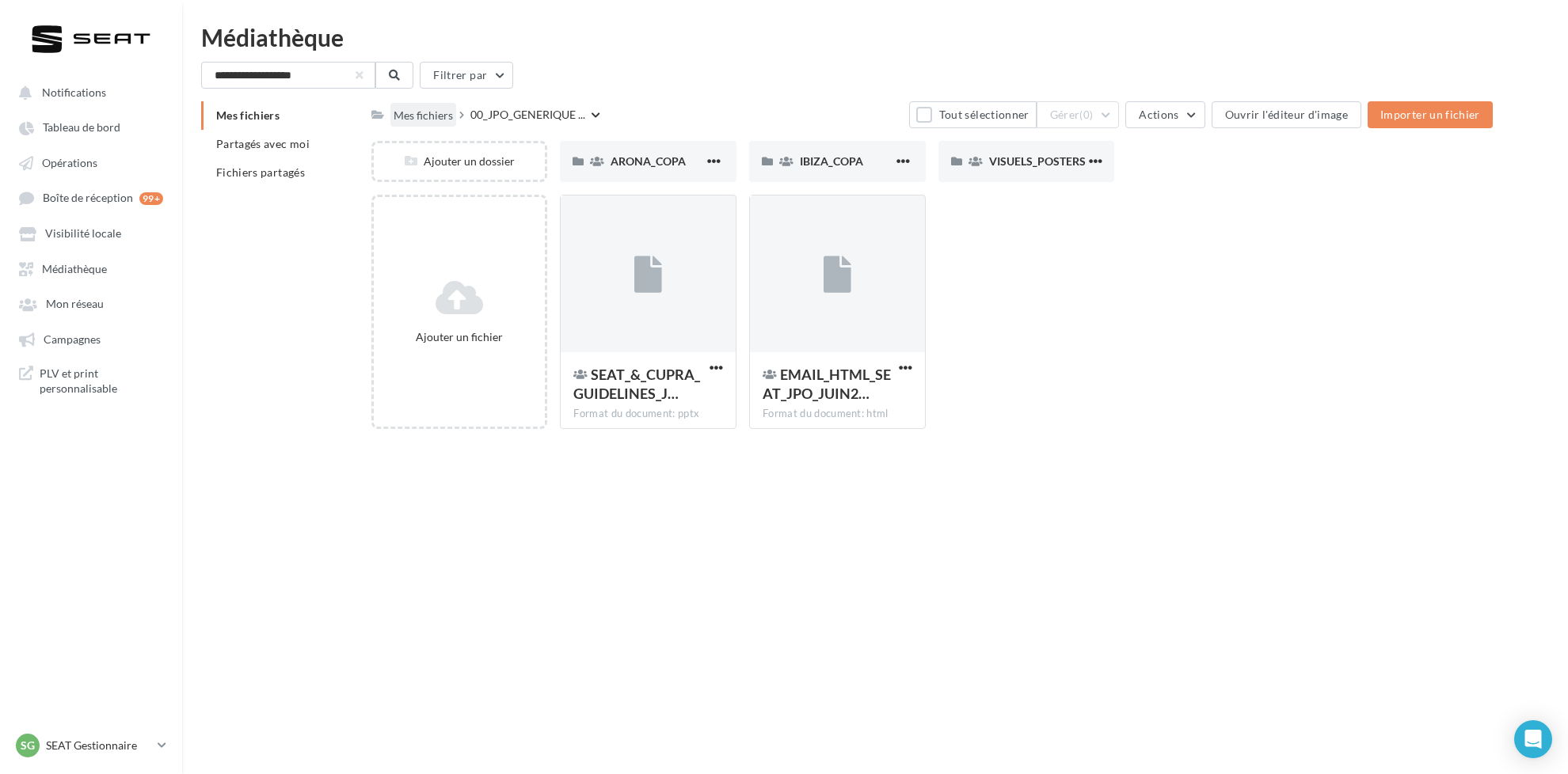
click at [419, 122] on div "Mes fichiers" at bounding box center [423, 115] width 59 height 16
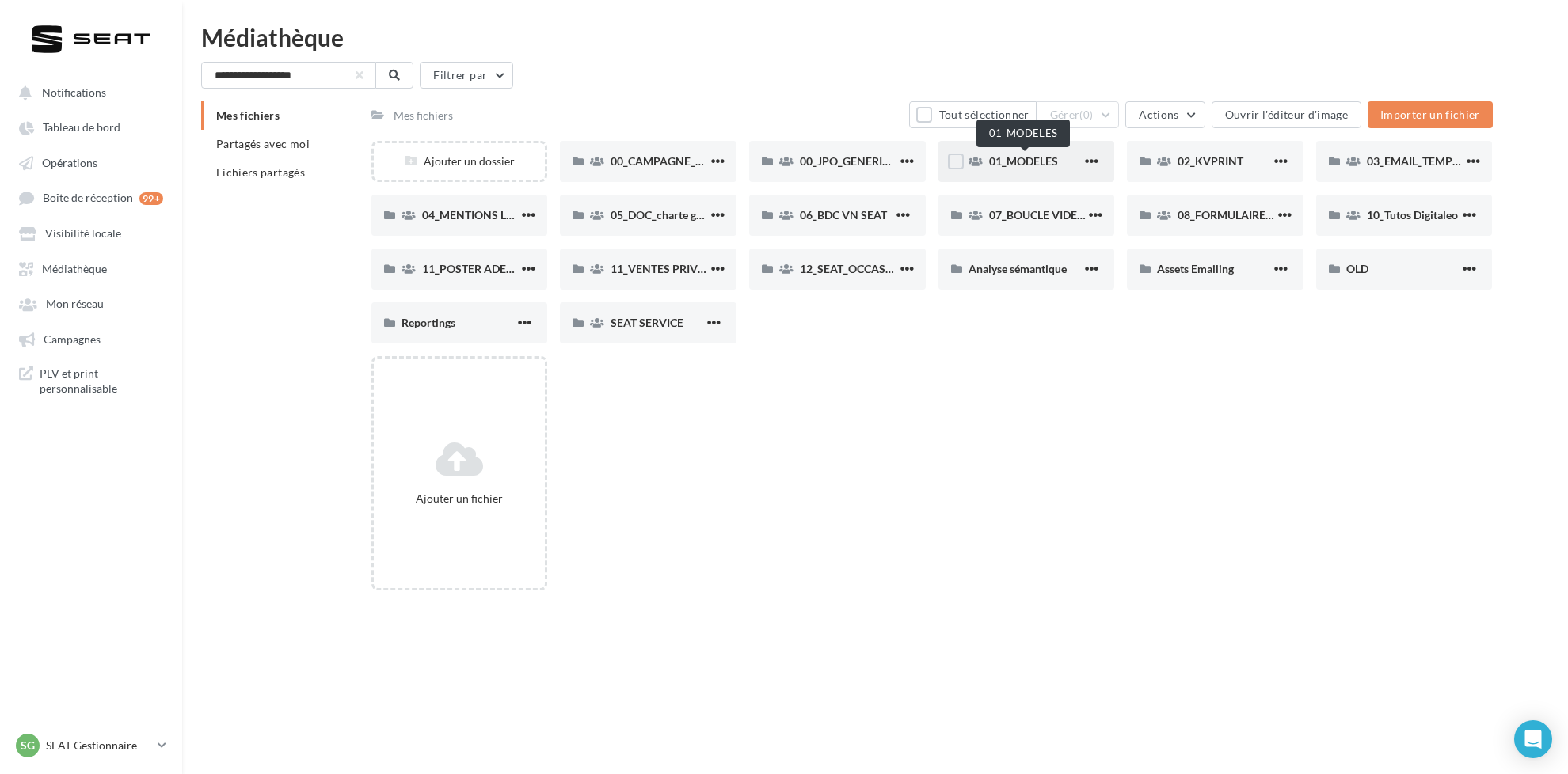
click at [1022, 158] on span "01_MODELES" at bounding box center [1023, 161] width 68 height 13
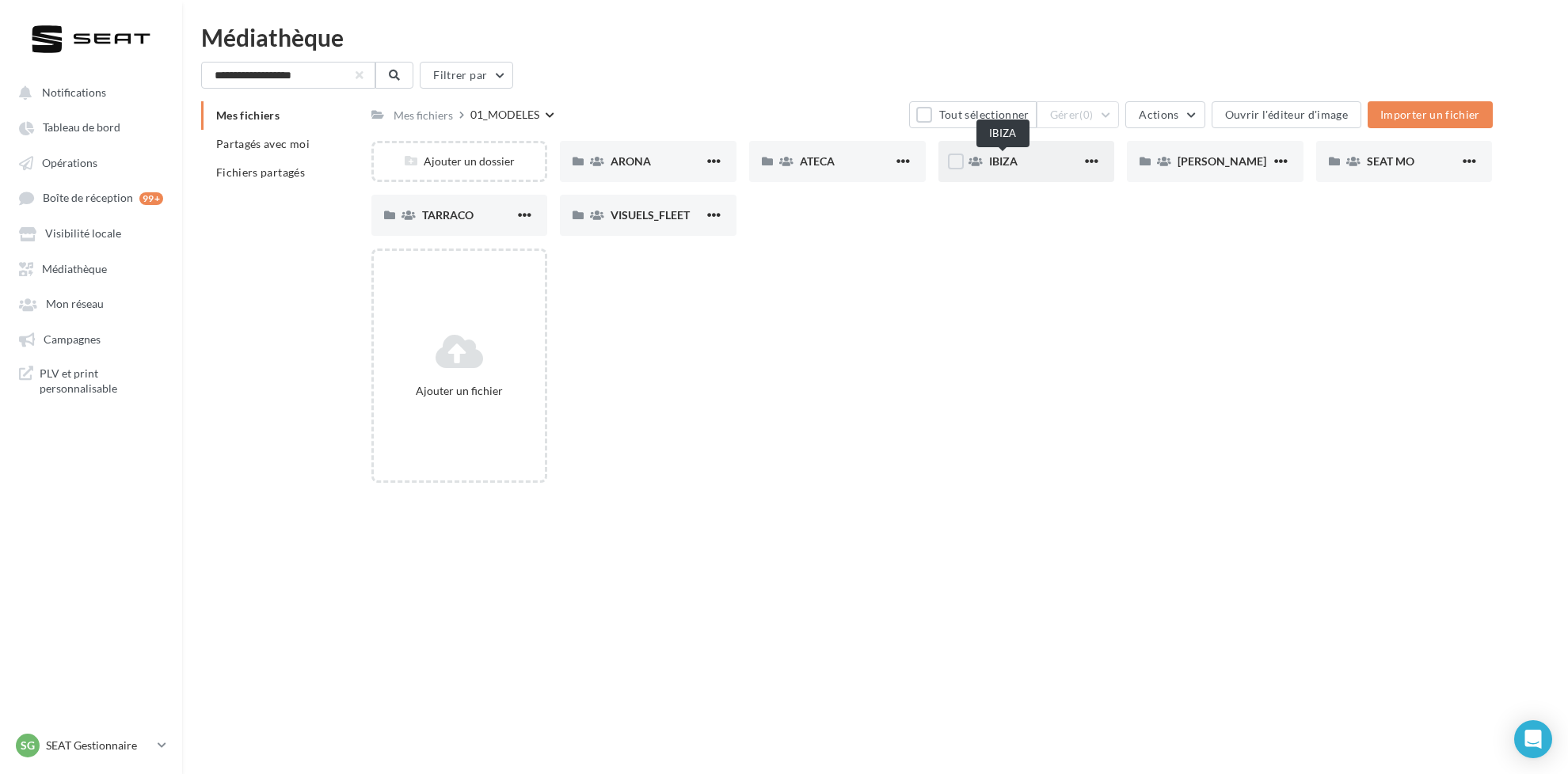
click at [1013, 159] on span "IBIZA" at bounding box center [1003, 161] width 29 height 13
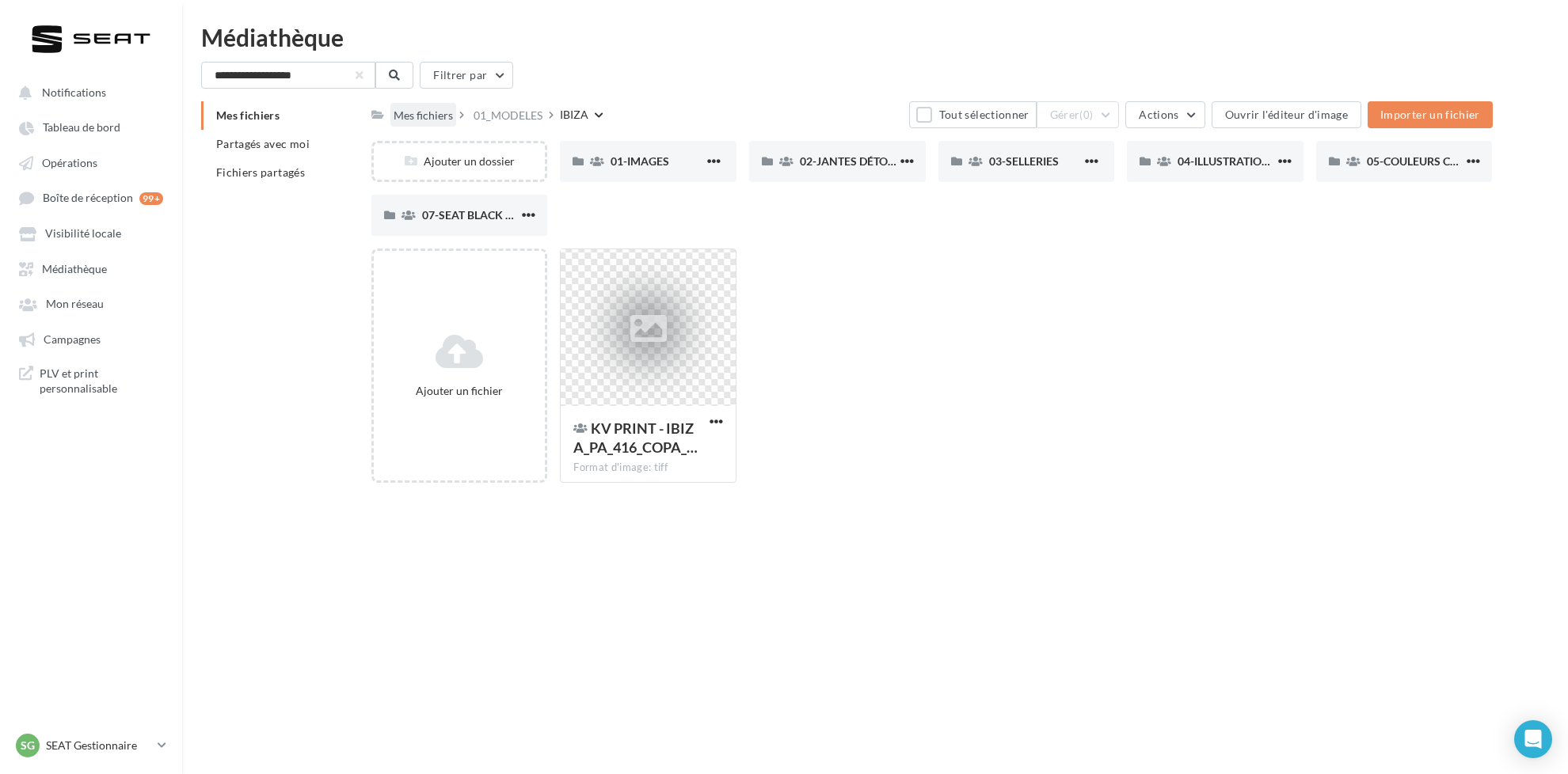
click at [438, 120] on div "Mes fichiers" at bounding box center [423, 115] width 59 height 16
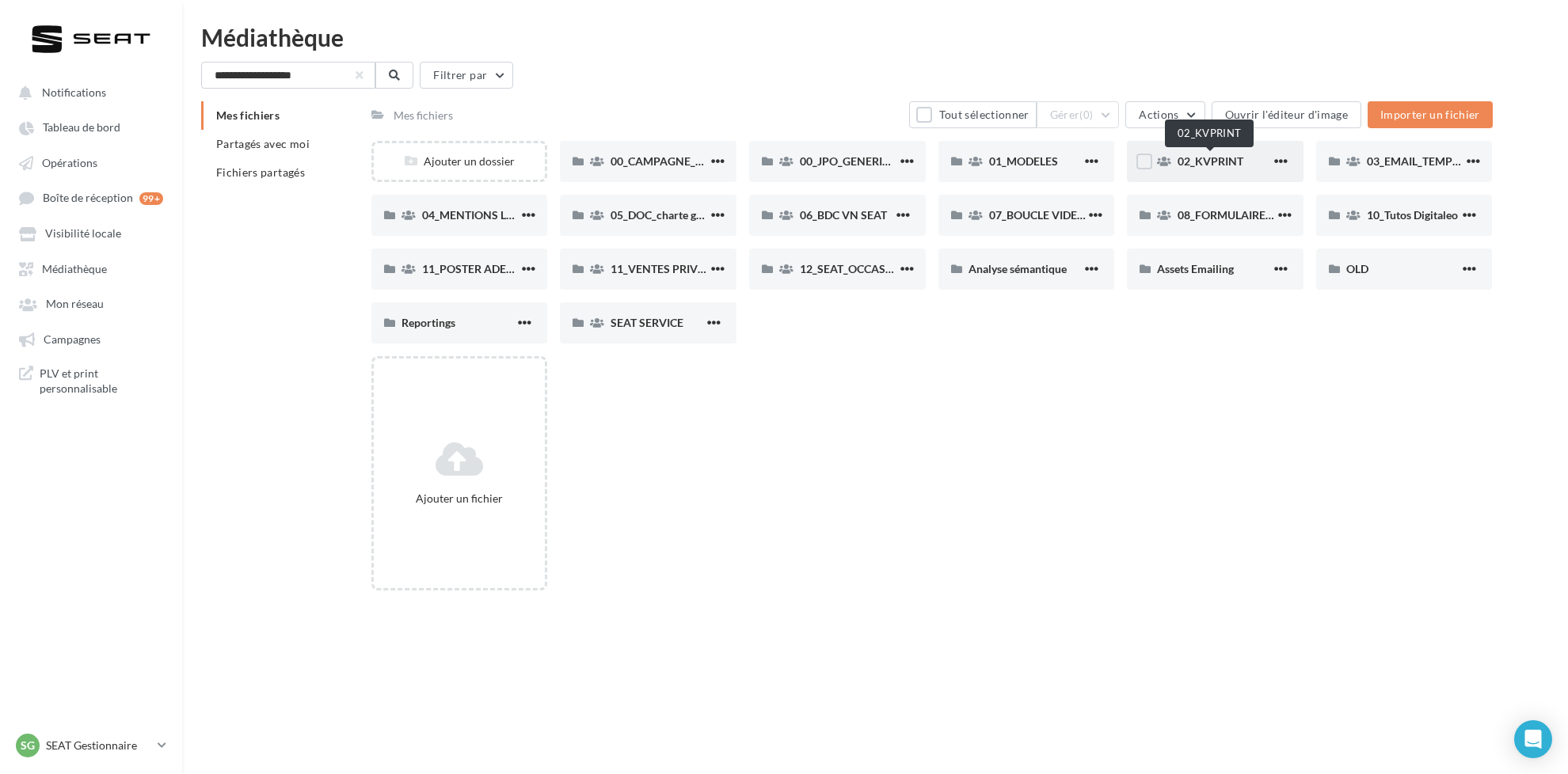
click at [1207, 158] on span "02_KVPRINT" at bounding box center [1211, 161] width 66 height 13
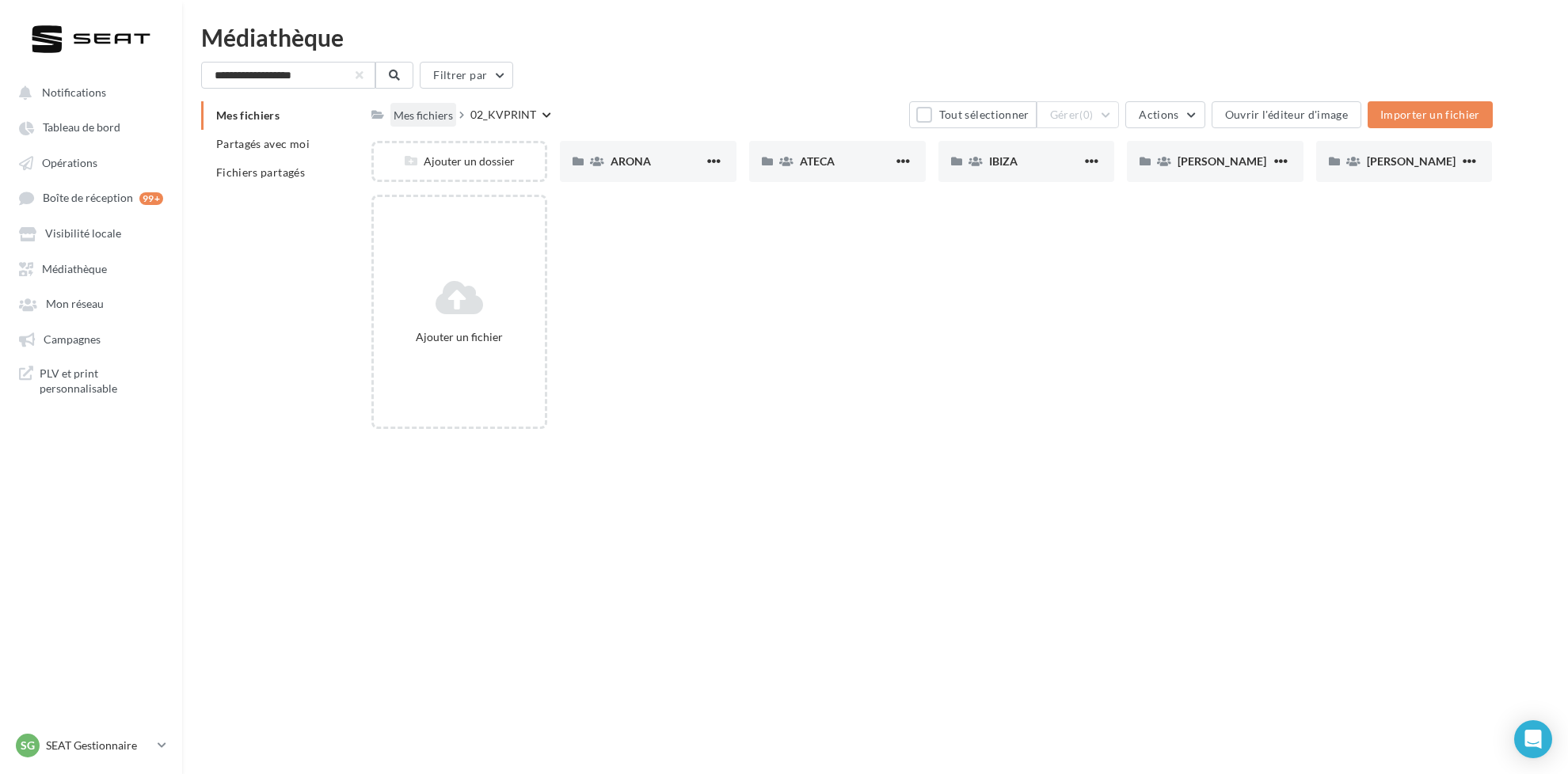
click at [431, 120] on div "Mes fichiers" at bounding box center [423, 115] width 59 height 16
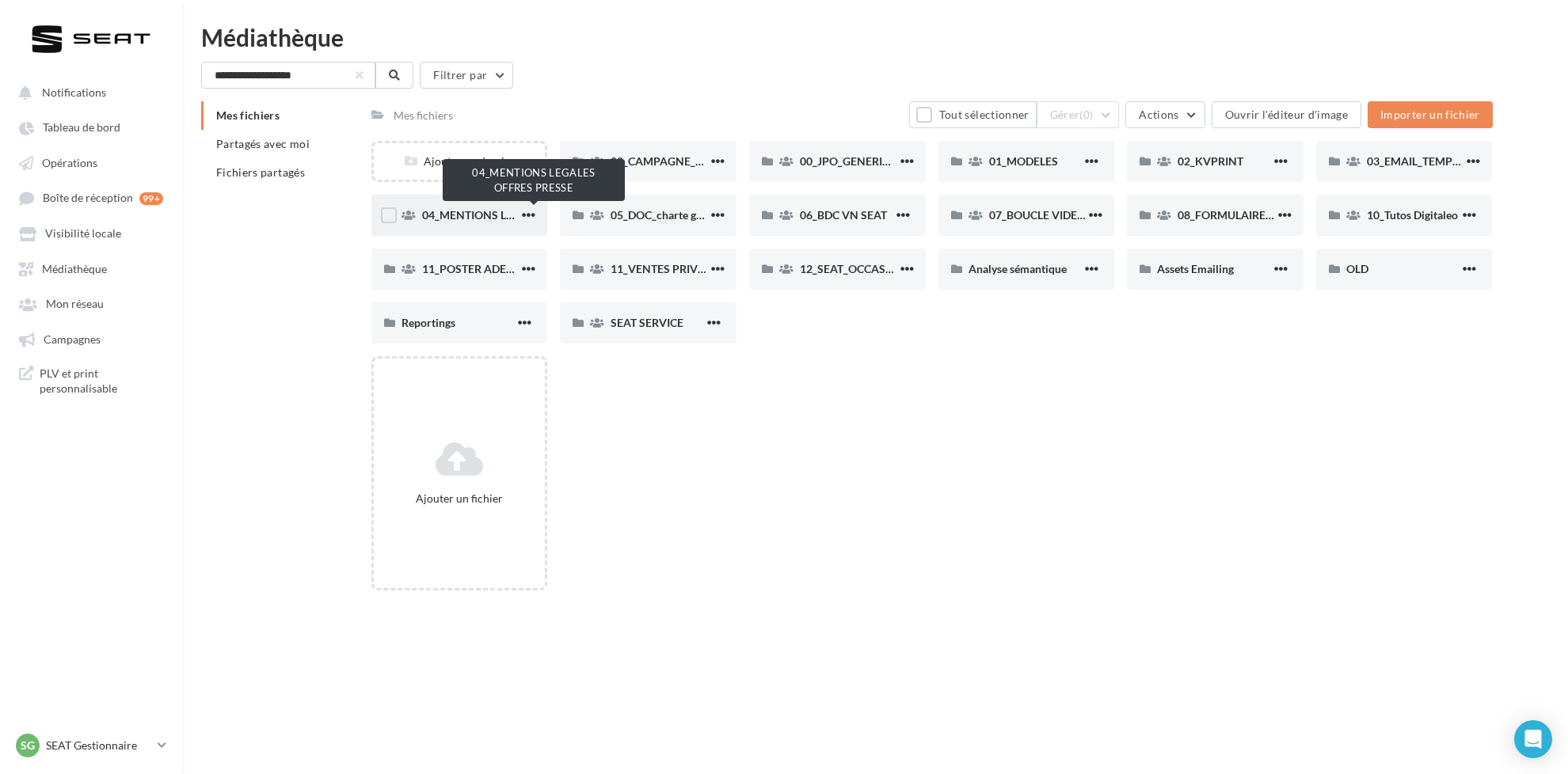
click at [465, 216] on span "04_MENTIONS LEGALES OFFRES PRESSE" at bounding box center [527, 215] width 210 height 13
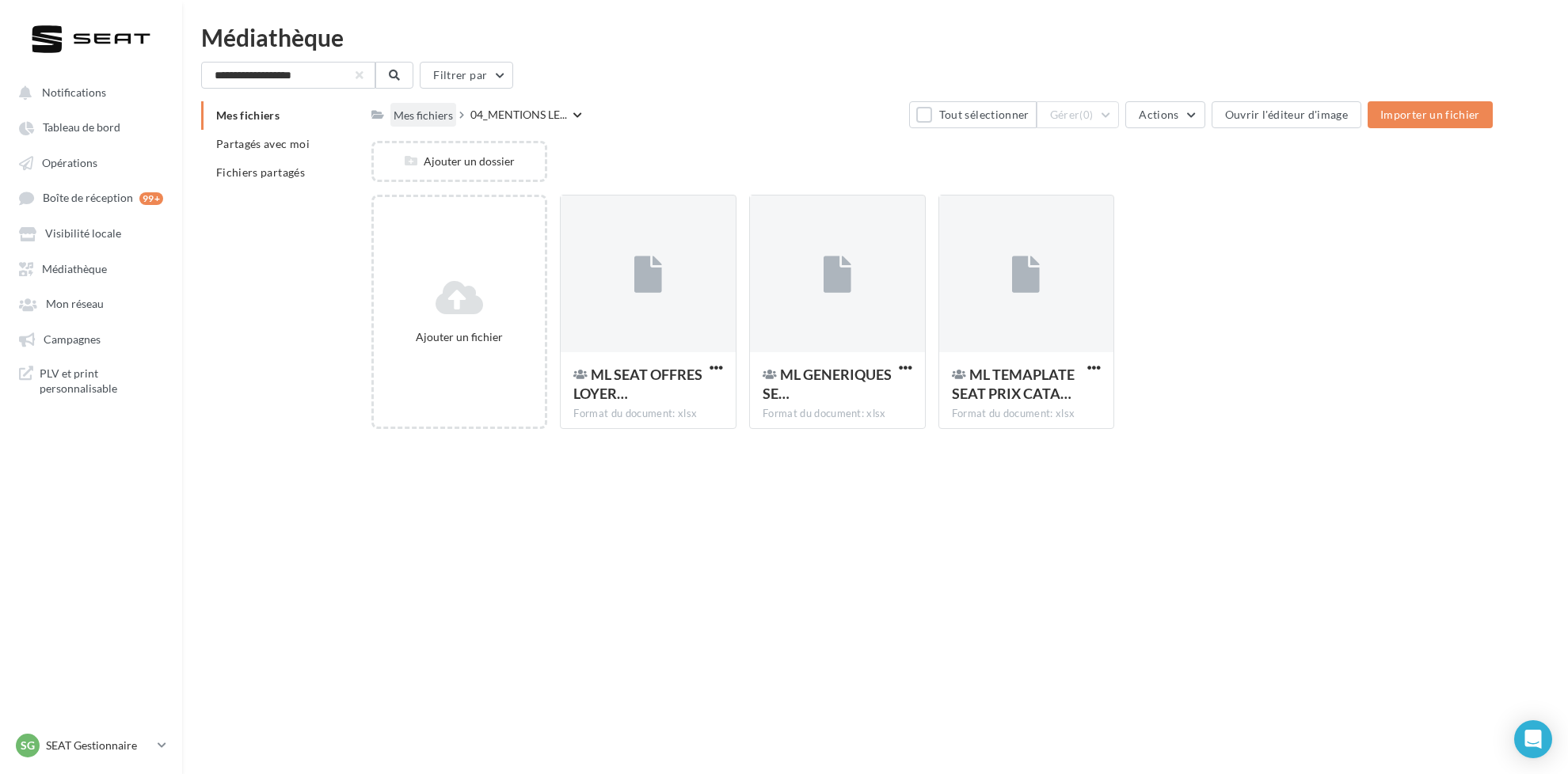
click at [418, 118] on div "Mes fichiers" at bounding box center [423, 115] width 59 height 16
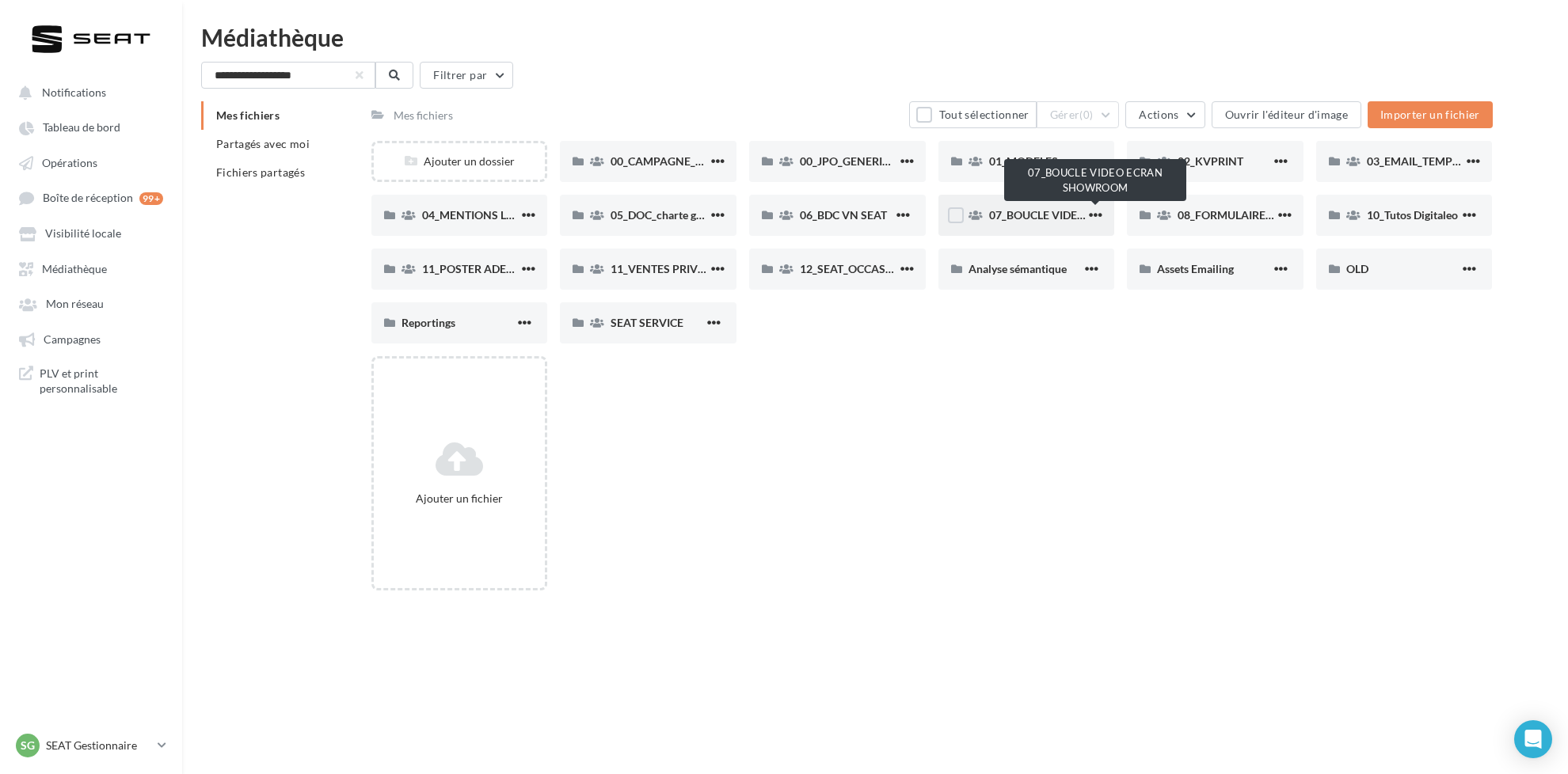
click at [1004, 218] on span "07_BOUCLE VIDEO ECRAN SHOWROOM" at bounding box center [1093, 215] width 209 height 13
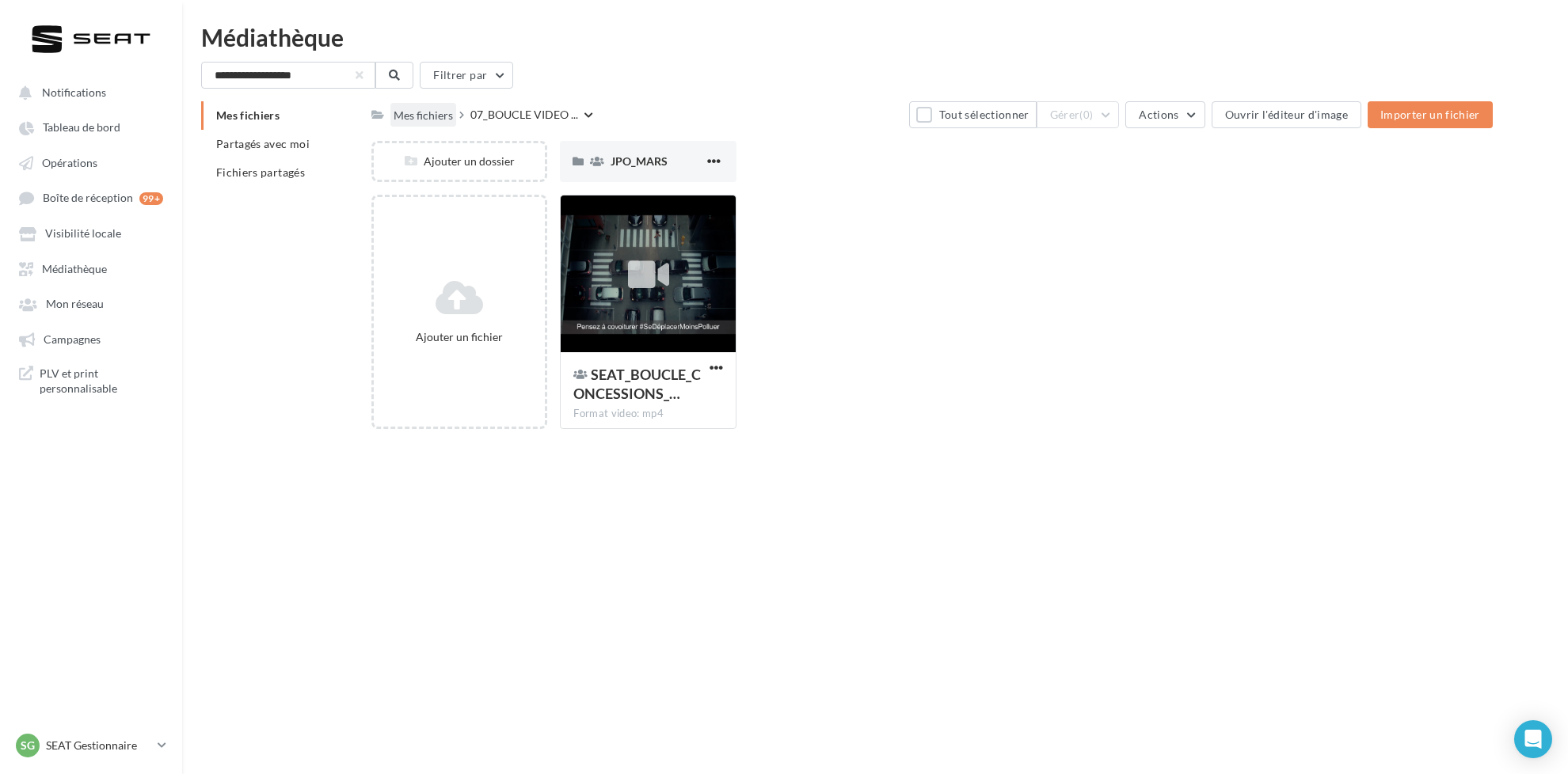
click at [421, 111] on div "Mes fichiers" at bounding box center [423, 115] width 59 height 16
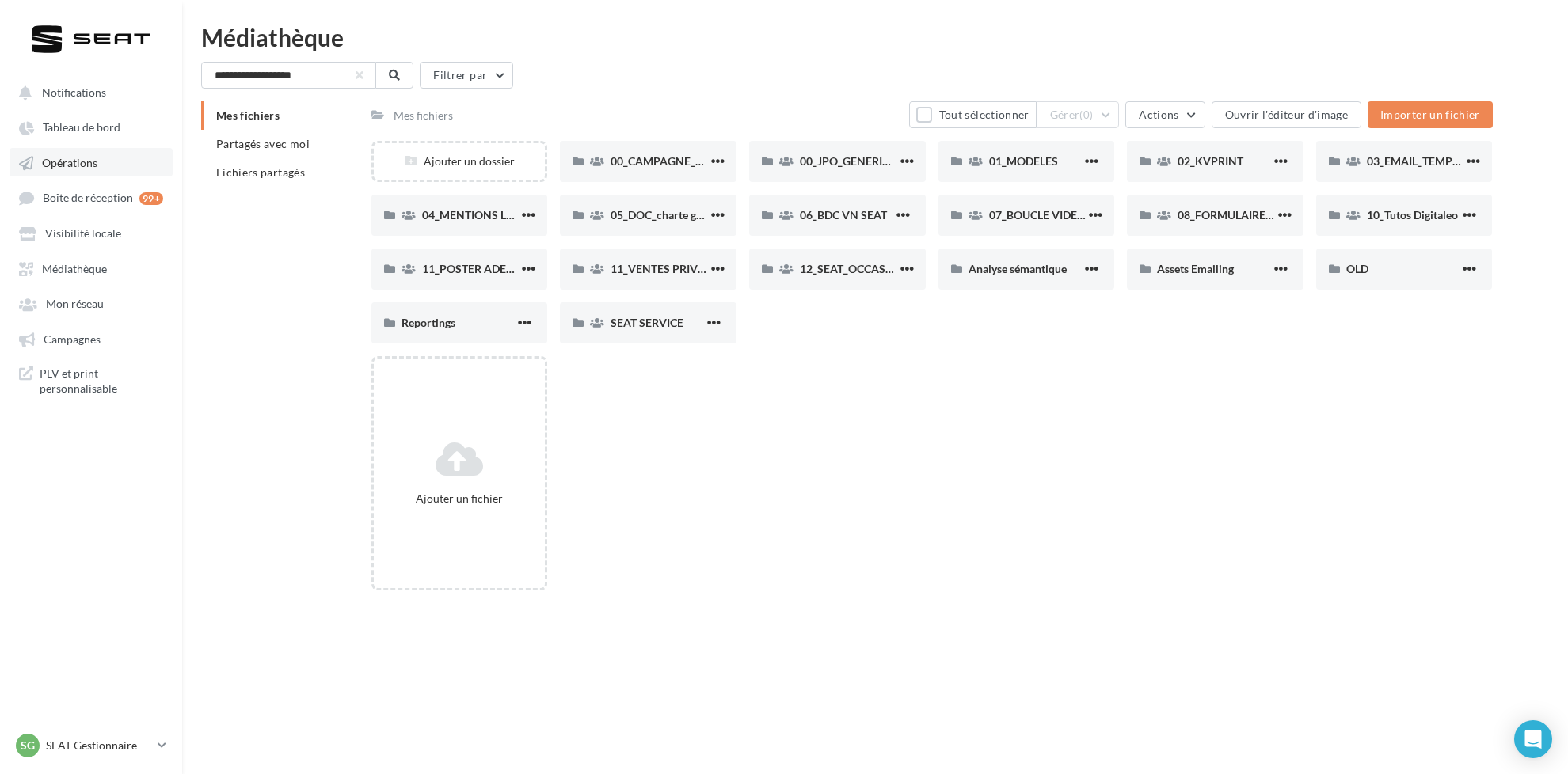
click at [86, 163] on span "Opérations" at bounding box center [69, 163] width 55 height 13
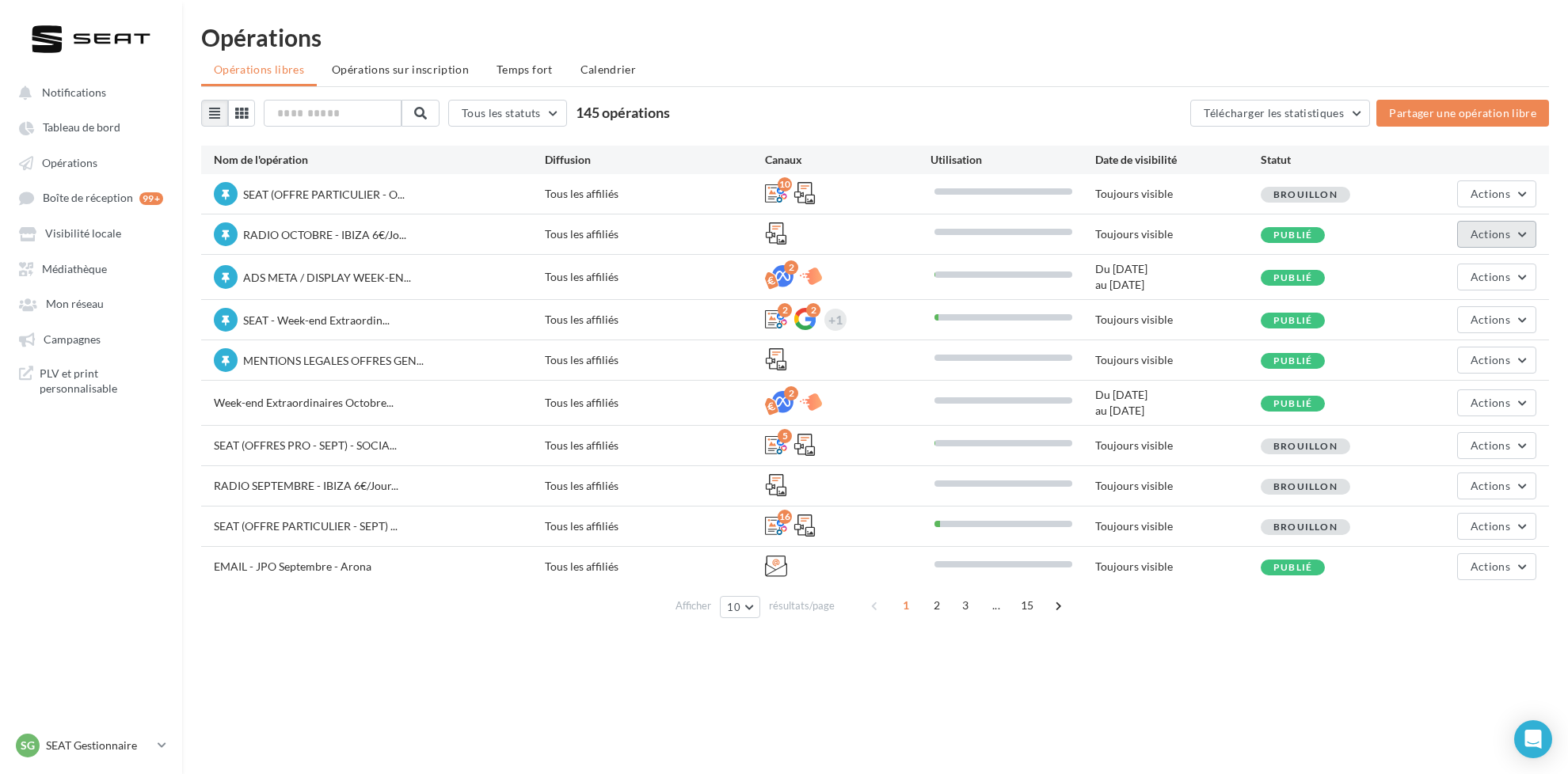
click at [1511, 234] on button "Actions" at bounding box center [1496, 234] width 79 height 27
click at [1222, 537] on div "SEAT (OFFRE PARTICULIER - SEPT) ... Tous les affiliés 16 Toujours visible Broui…" at bounding box center [875, 526] width 1348 height 40
click at [1504, 446] on span "Actions" at bounding box center [1490, 445] width 40 height 13
click at [1111, 468] on div "RADIO SEPTEMBRE - IBIZA 6€/Jour... Tous les affiliés Toujours visible Brouillon…" at bounding box center [875, 486] width 1348 height 40
click at [79, 262] on link "Médiathèque" at bounding box center [92, 268] width 163 height 29
